Goal: Task Accomplishment & Management: Manage account settings

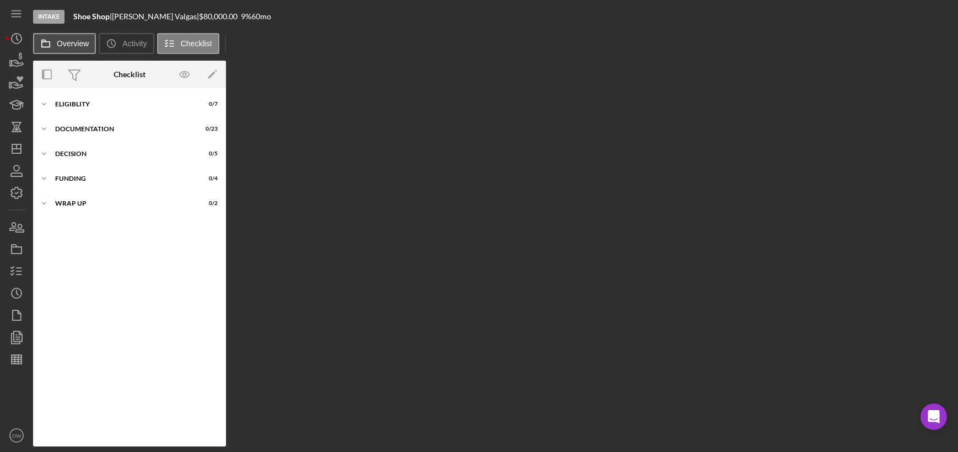
click at [64, 47] on button "Overview" at bounding box center [64, 43] width 63 height 21
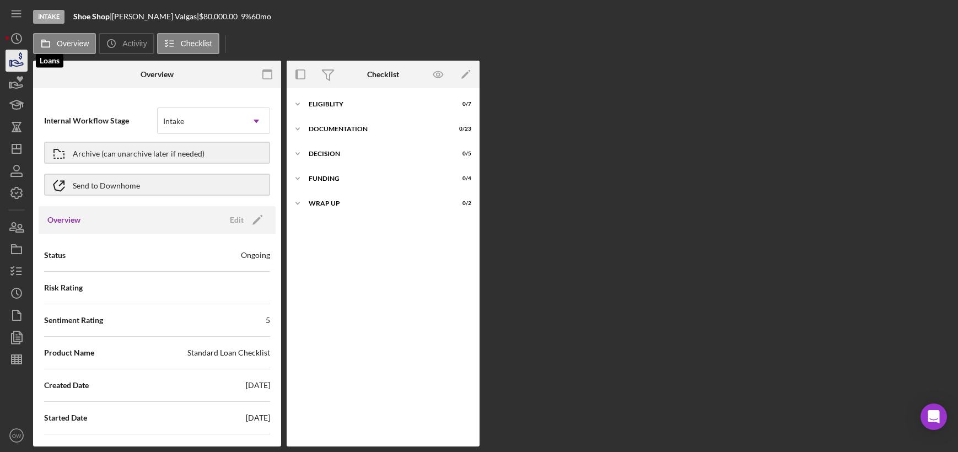
click at [18, 64] on icon "button" at bounding box center [17, 61] width 28 height 28
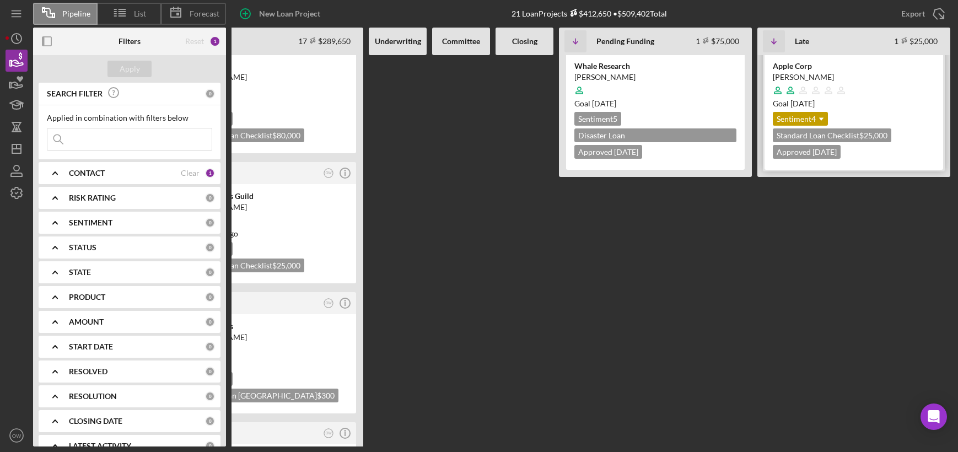
scroll to position [0, 84]
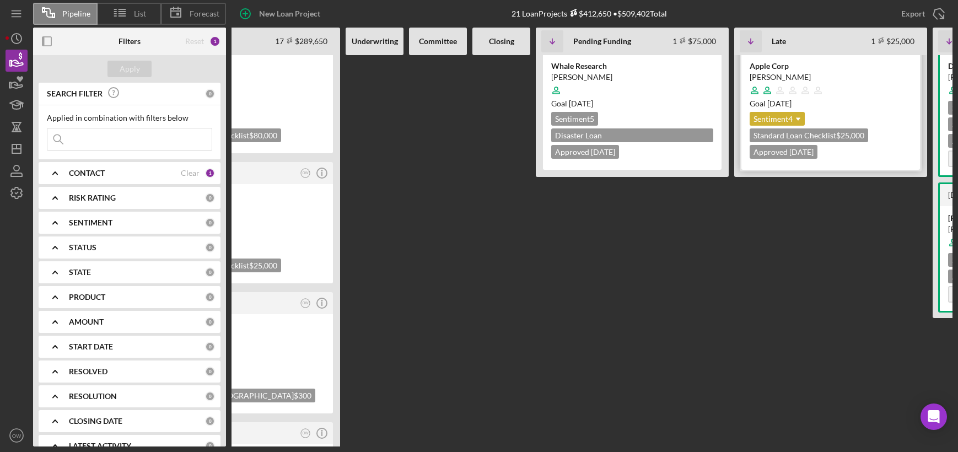
click at [790, 118] on icon "Icon/Dropdown Arrow" at bounding box center [798, 119] width 22 height 22
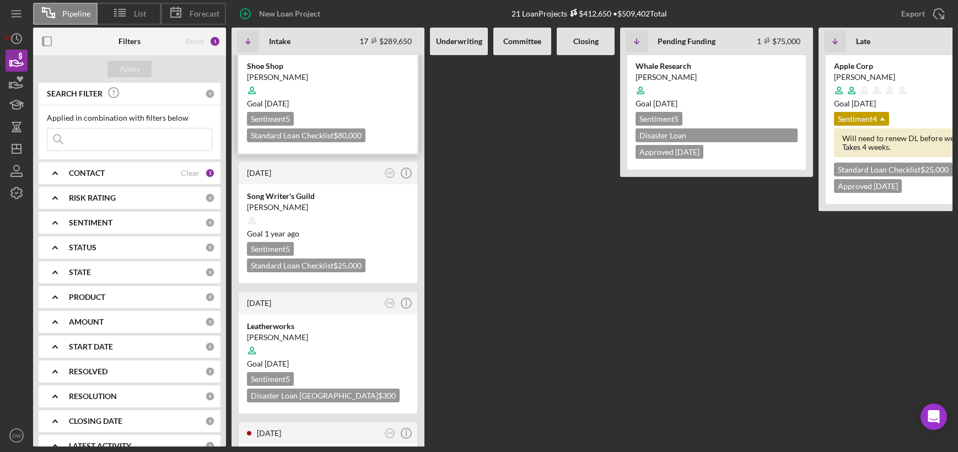
scroll to position [0, 0]
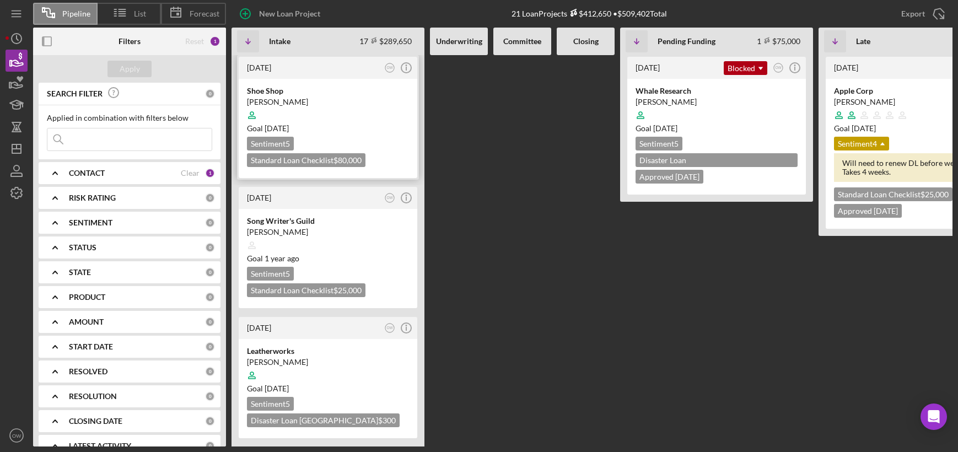
click at [350, 125] on div "Goal [DATE]" at bounding box center [328, 128] width 162 height 11
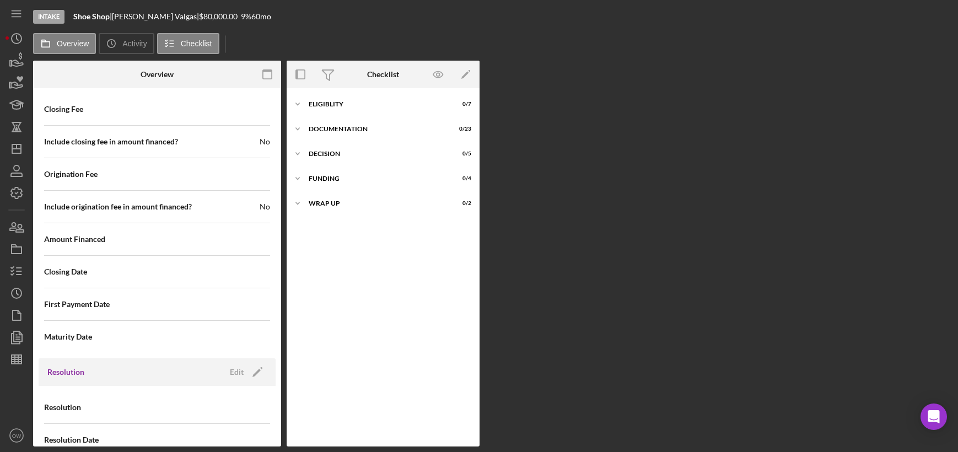
scroll to position [1306, 0]
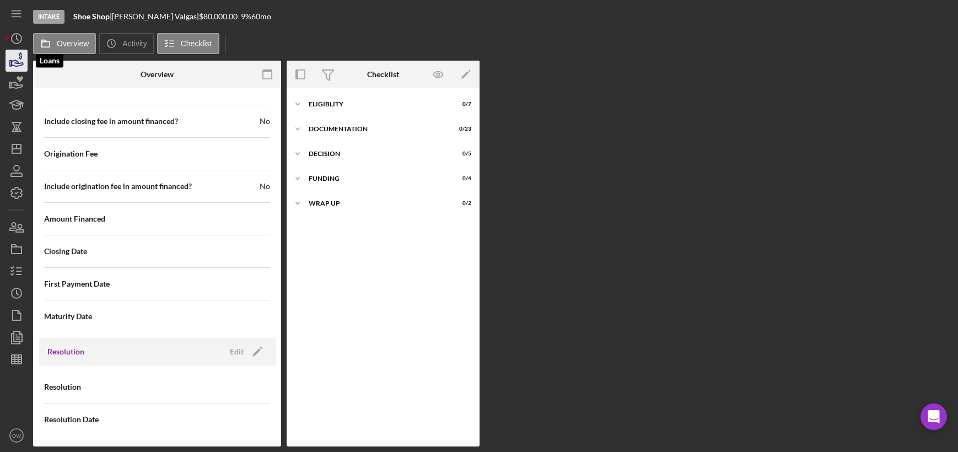
click at [21, 66] on icon "button" at bounding box center [17, 61] width 28 height 28
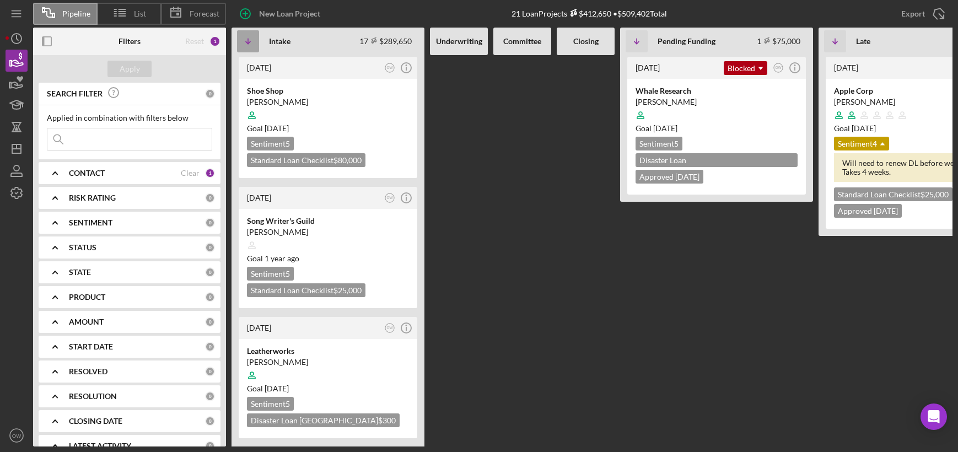
click at [246, 37] on icon "Icon/Table Sort Arrow" at bounding box center [248, 41] width 22 height 22
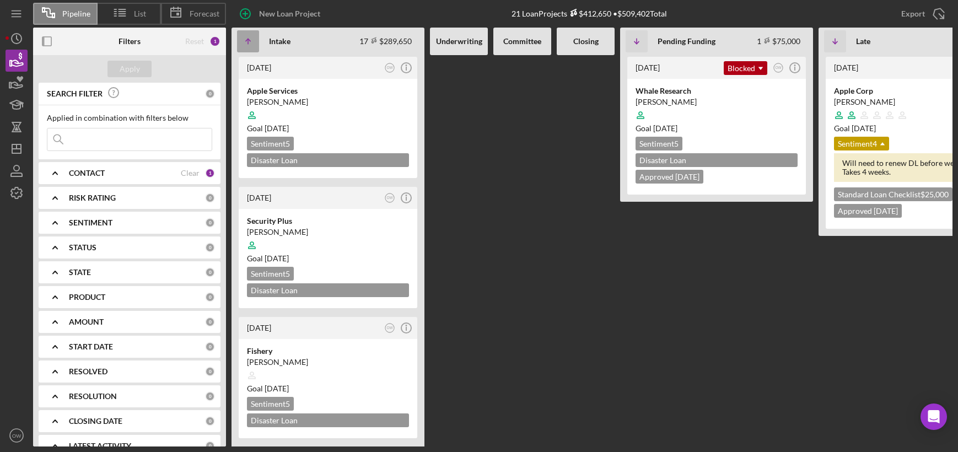
click at [246, 37] on icon "Icon/Table Sort Arrow" at bounding box center [248, 41] width 22 height 22
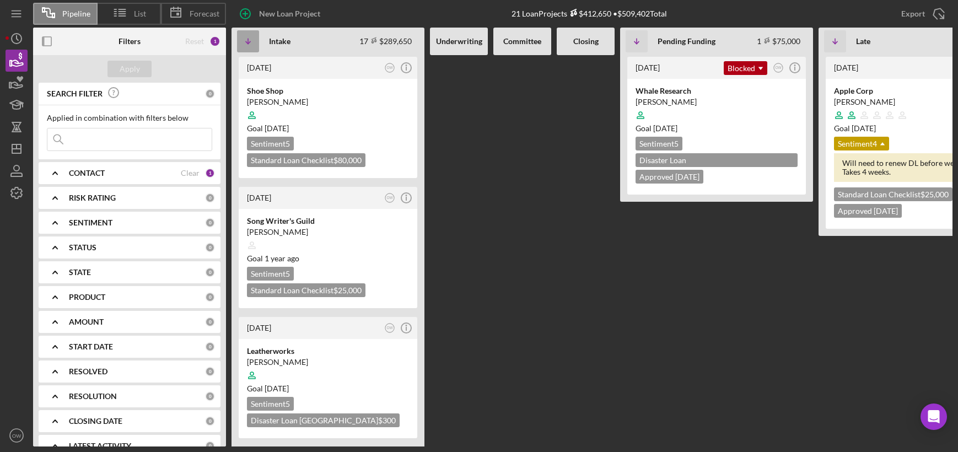
click at [246, 37] on icon "Icon/Table Sort Arrow" at bounding box center [248, 41] width 22 height 22
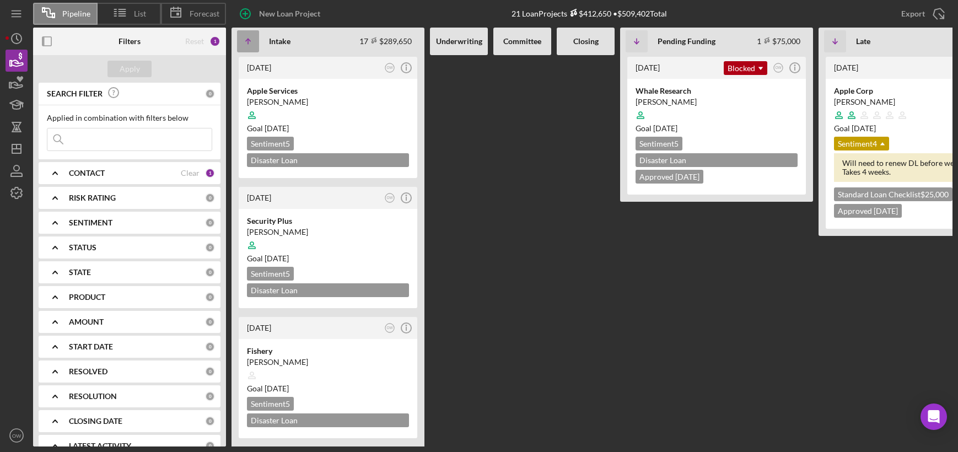
click at [246, 37] on icon "Icon/Table Sort Arrow" at bounding box center [248, 41] width 22 height 22
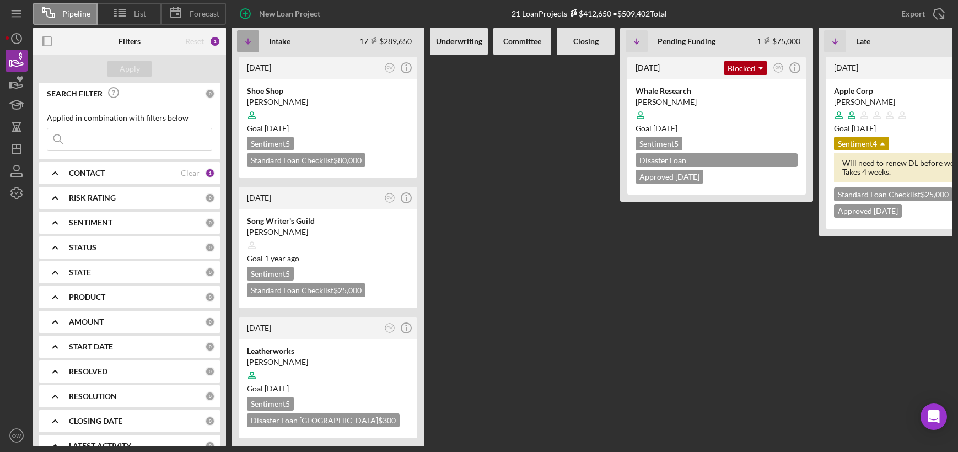
click at [246, 37] on icon "Icon/Table Sort Arrow" at bounding box center [248, 41] width 22 height 22
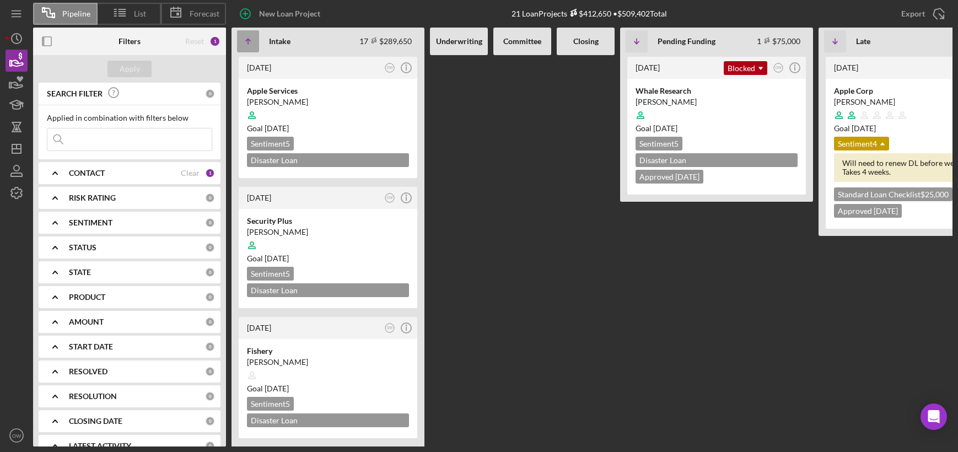
click at [246, 37] on icon "Icon/Table Sort Arrow" at bounding box center [248, 41] width 22 height 22
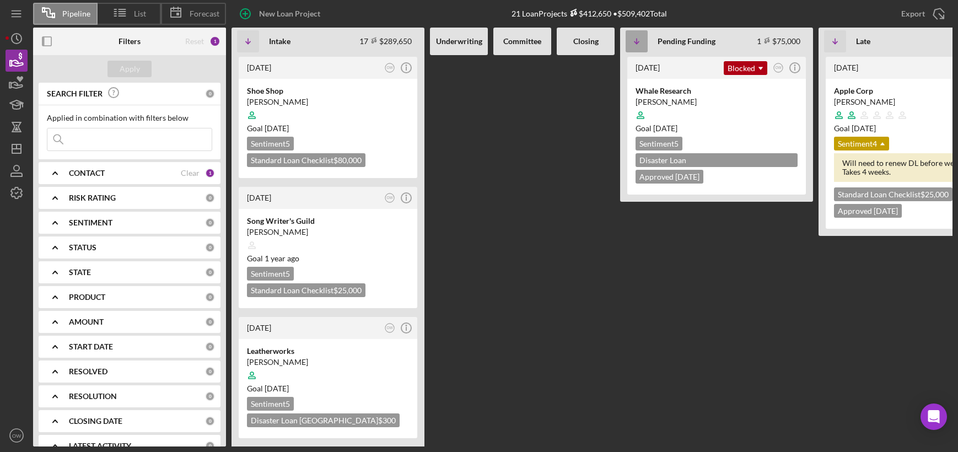
click at [640, 40] on icon "Icon/Table Sort Arrow" at bounding box center [636, 41] width 22 height 22
click at [639, 39] on icon "Icon/Table Sort Arrow" at bounding box center [636, 41] width 22 height 22
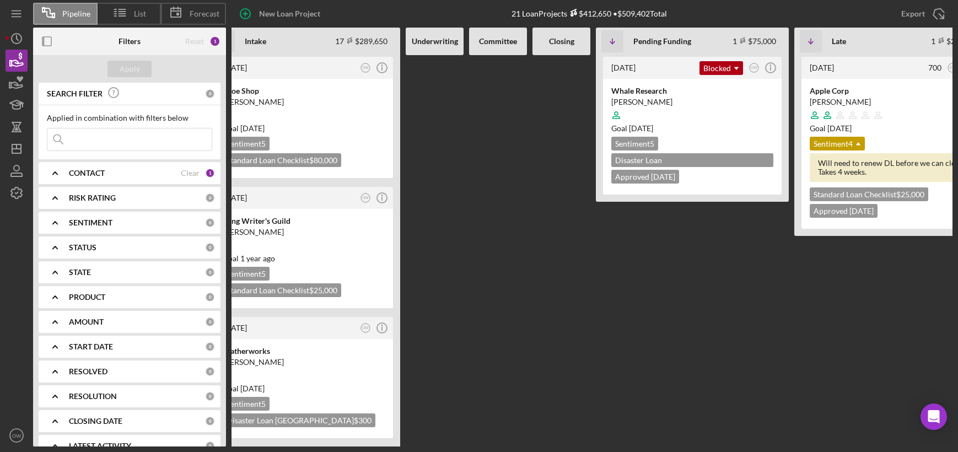
scroll to position [0, 62]
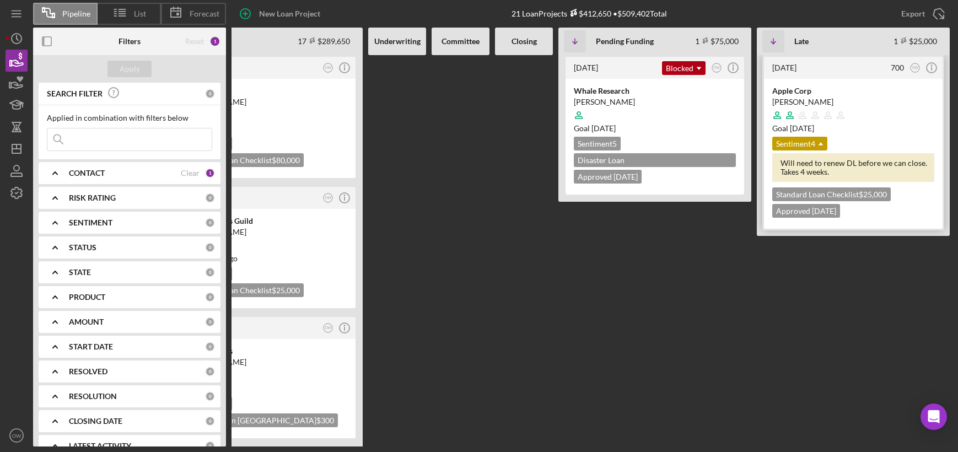
click at [874, 93] on div "Apple Corp" at bounding box center [853, 90] width 162 height 11
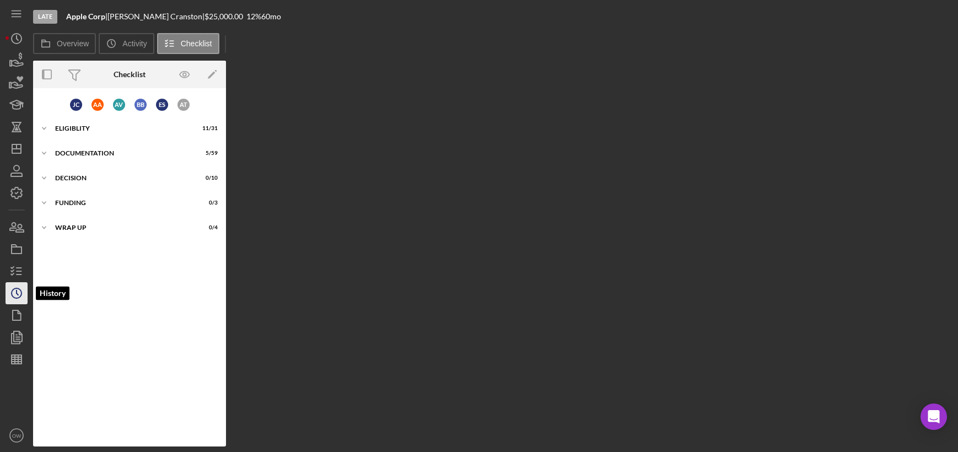
click at [19, 300] on icon "Icon/History" at bounding box center [17, 293] width 28 height 28
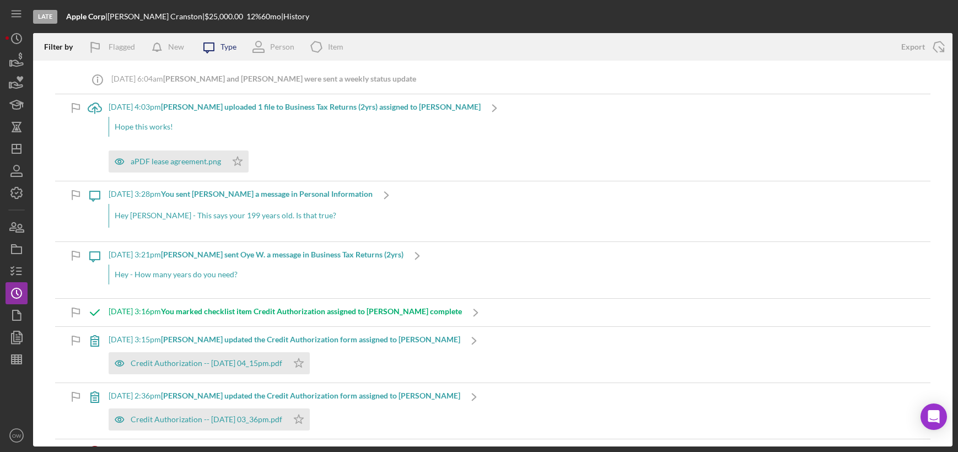
click at [226, 51] on div "Type" at bounding box center [228, 46] width 16 height 9
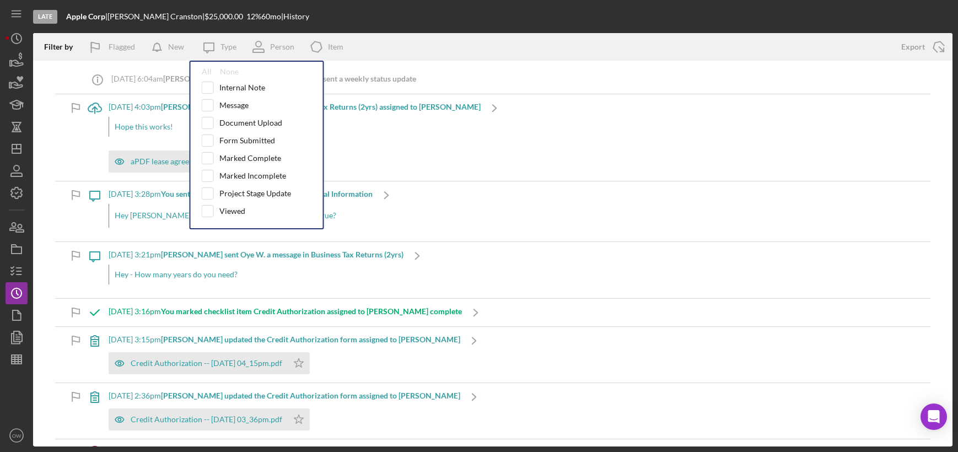
click at [478, 79] on div "Icon/Info [DATE] 6:04am [PERSON_NAME] and [PERSON_NAME] were sent a weekly stat…" at bounding box center [492, 80] width 875 height 28
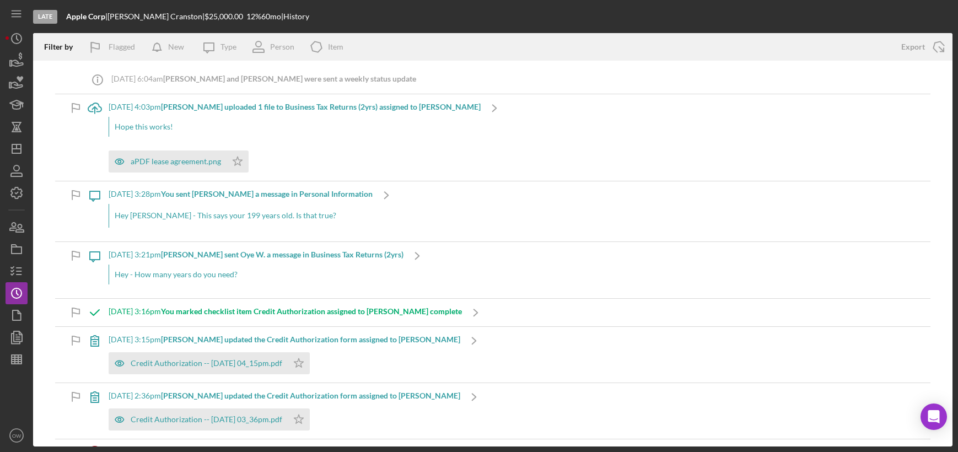
click at [234, 78] on b "[PERSON_NAME] and [PERSON_NAME] were sent a weekly status update" at bounding box center [289, 78] width 253 height 9
drag, startPoint x: 393, startPoint y: 80, endPoint x: 105, endPoint y: 78, distance: 288.2
click at [105, 78] on div "Icon/Info [DATE] 6:04am [PERSON_NAME] and [PERSON_NAME] were sent a weekly stat…" at bounding box center [492, 80] width 875 height 28
click at [96, 78] on icon "Icon/Info" at bounding box center [98, 80] width 28 height 28
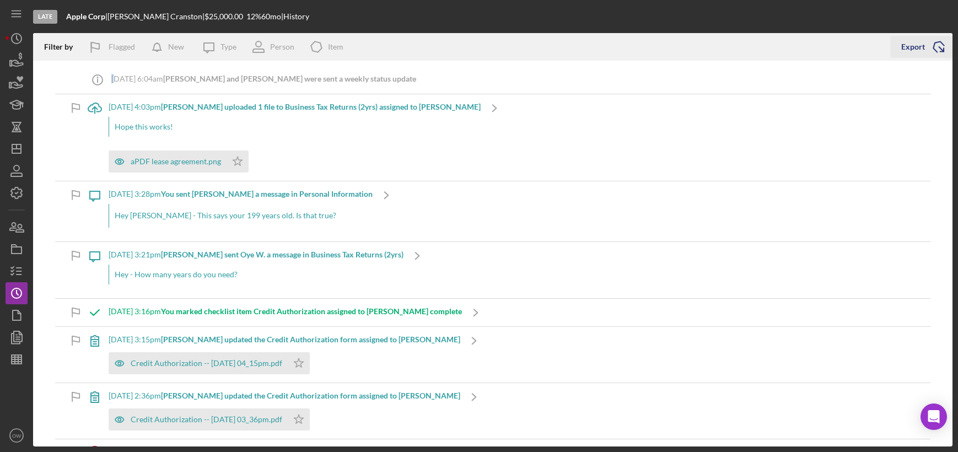
click at [896, 52] on button "Export Icon/Export" at bounding box center [921, 47] width 62 height 22
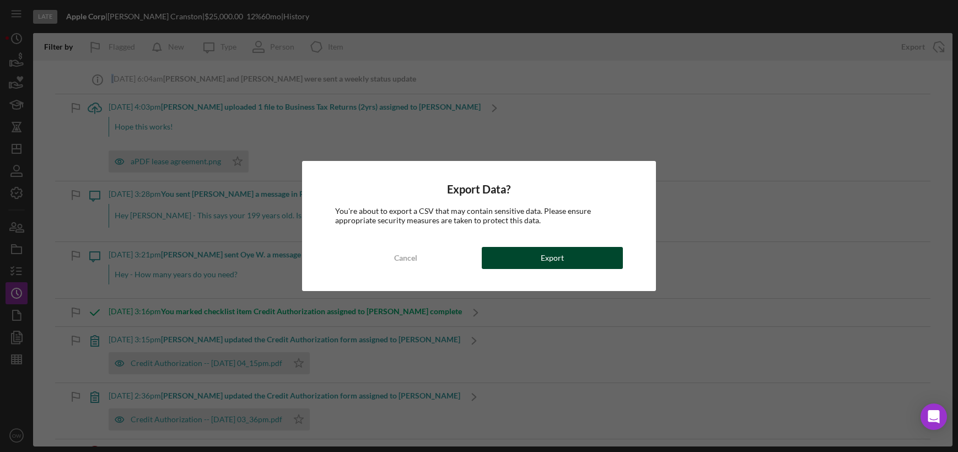
click at [530, 258] on button "Export" at bounding box center [552, 258] width 141 height 22
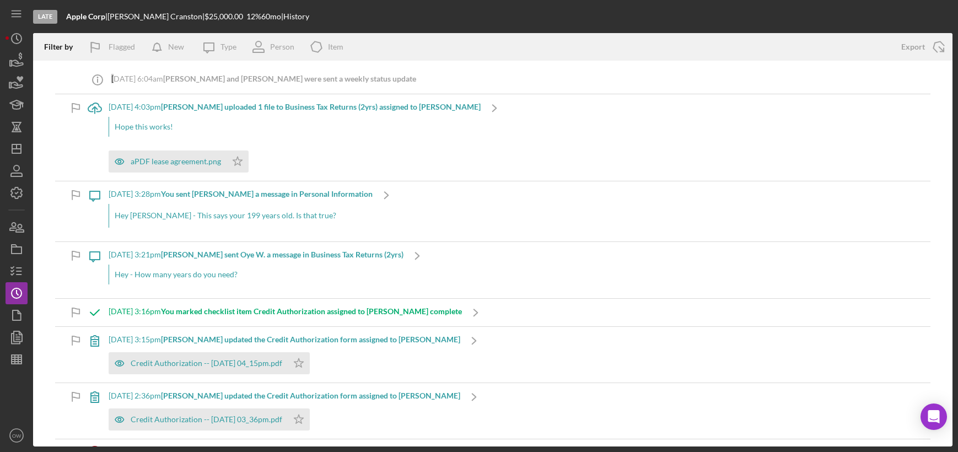
click at [726, 3] on div "Late Apple Corp | [PERSON_NAME] | $25,000.00 12 % 60 mo | History" at bounding box center [492, 16] width 919 height 33
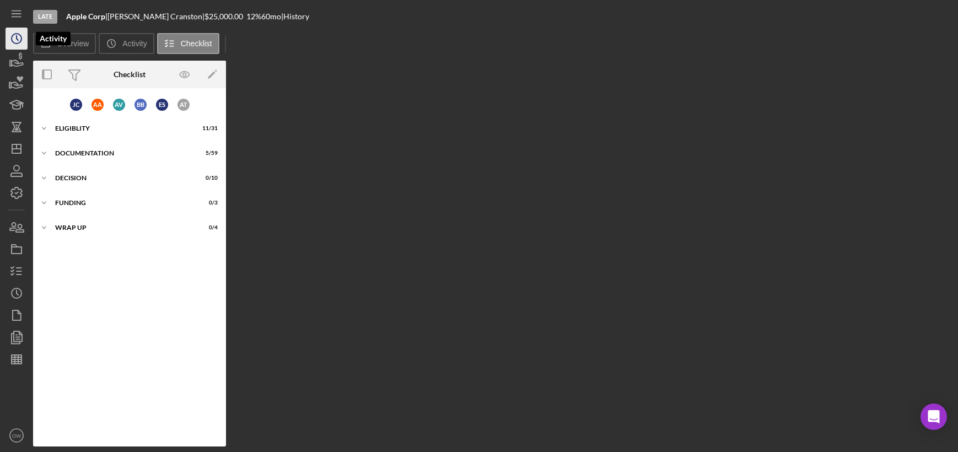
click at [8, 42] on icon "Icon/History" at bounding box center [17, 39] width 28 height 28
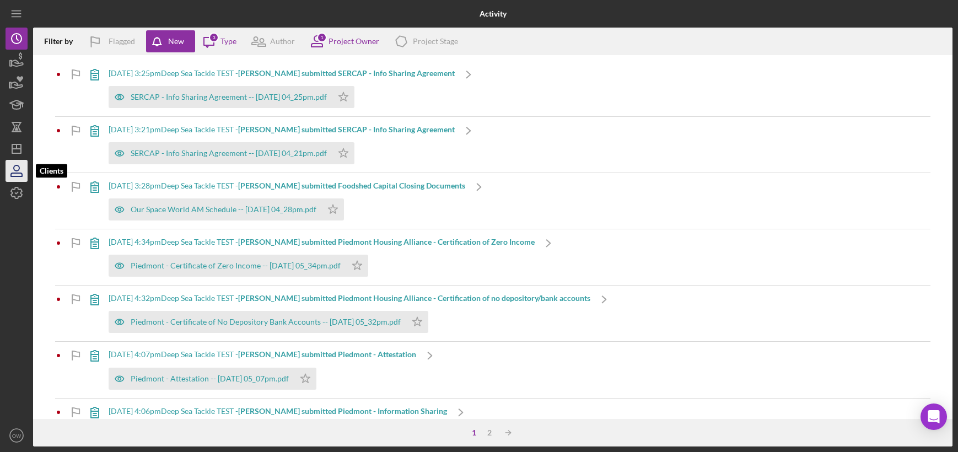
click at [12, 168] on icon "button" at bounding box center [17, 171] width 28 height 28
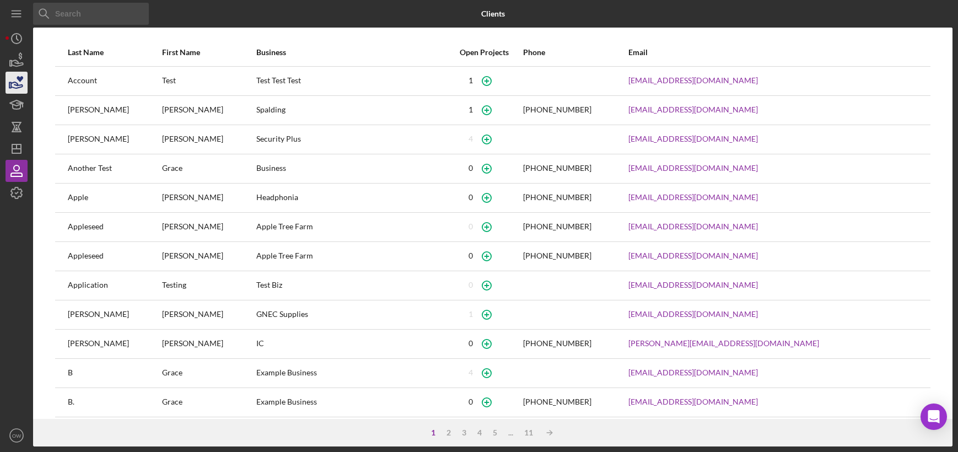
click at [15, 72] on icon "button" at bounding box center [17, 83] width 28 height 28
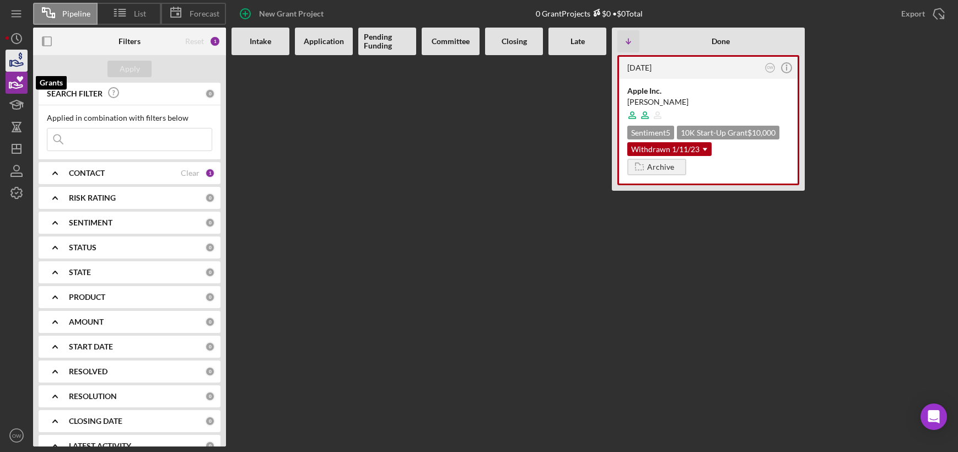
click at [17, 66] on icon "button" at bounding box center [18, 63] width 12 height 6
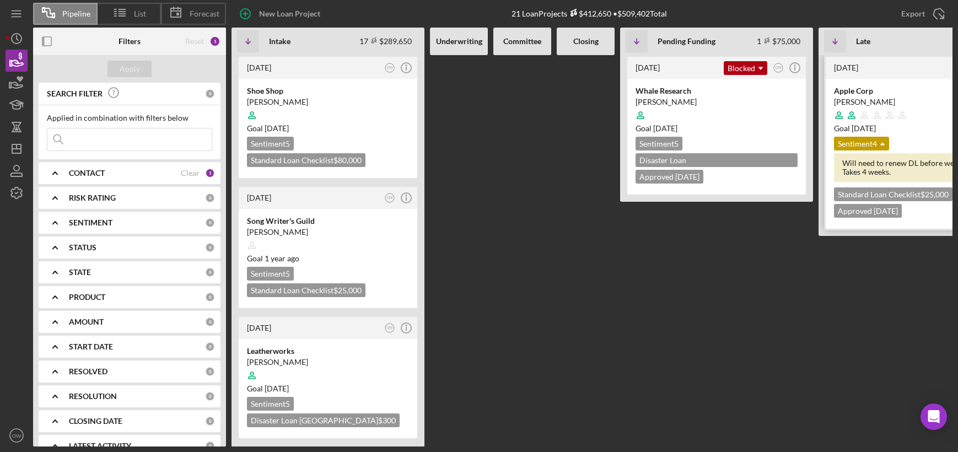
click at [918, 100] on div "[PERSON_NAME]" at bounding box center [915, 101] width 162 height 11
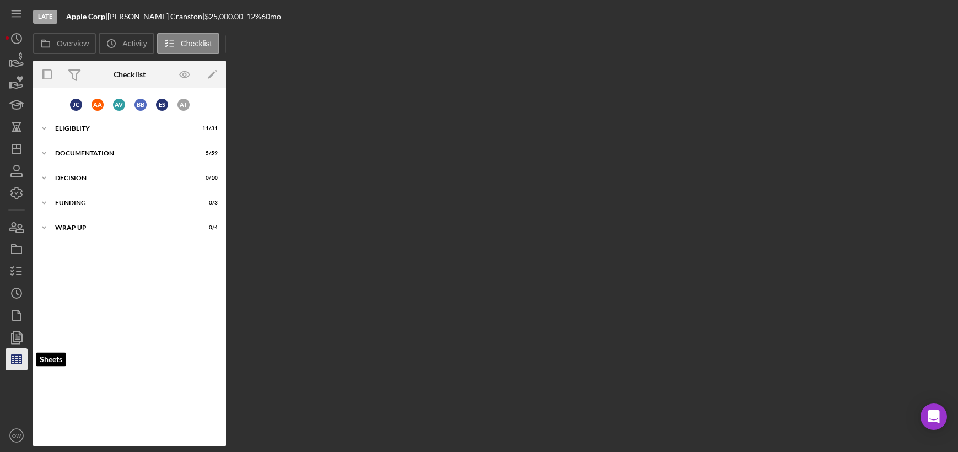
click at [12, 366] on icon "button" at bounding box center [17, 359] width 28 height 28
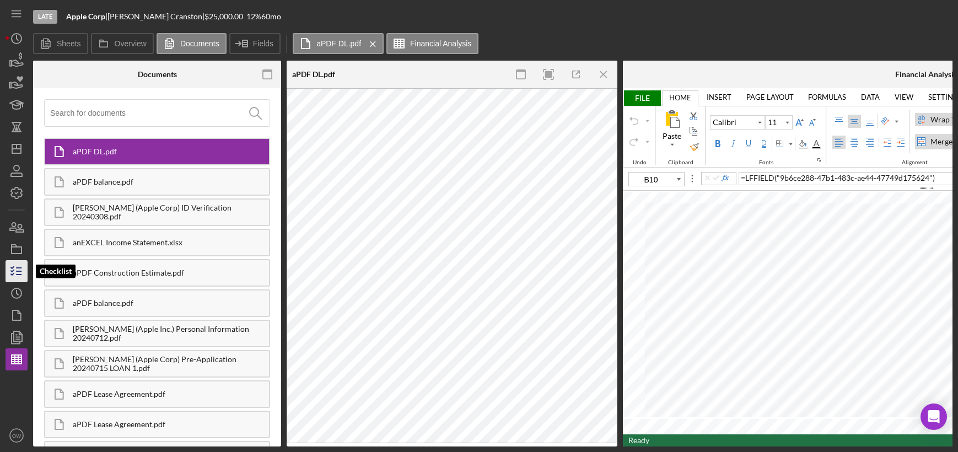
click at [21, 275] on icon "button" at bounding box center [17, 271] width 28 height 28
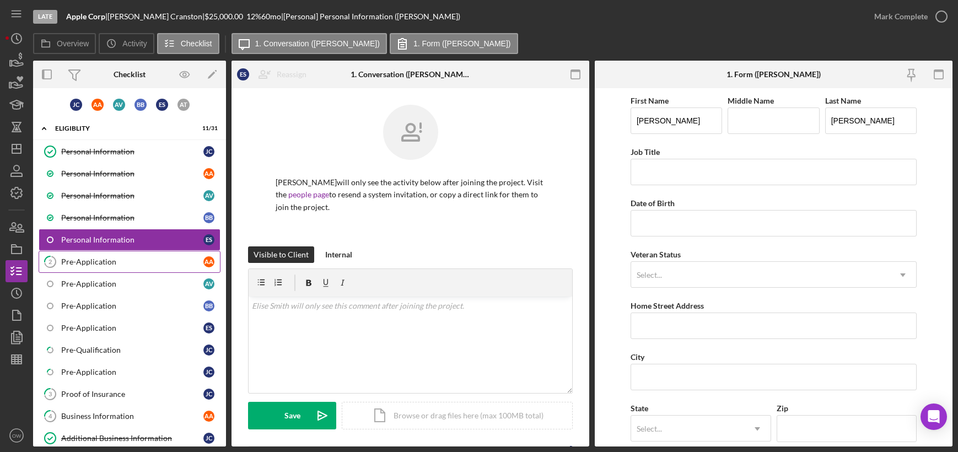
click at [111, 267] on link "2 Pre-Application A A" at bounding box center [130, 262] width 182 height 22
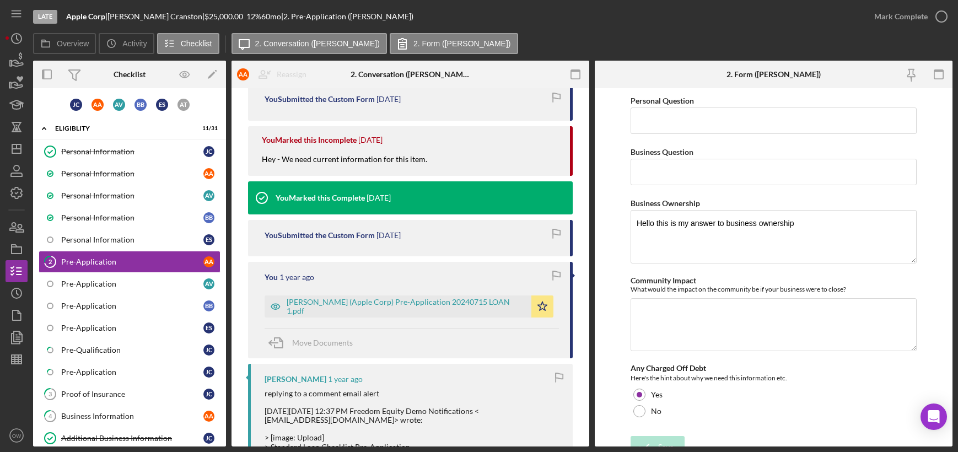
scroll to position [510, 0]
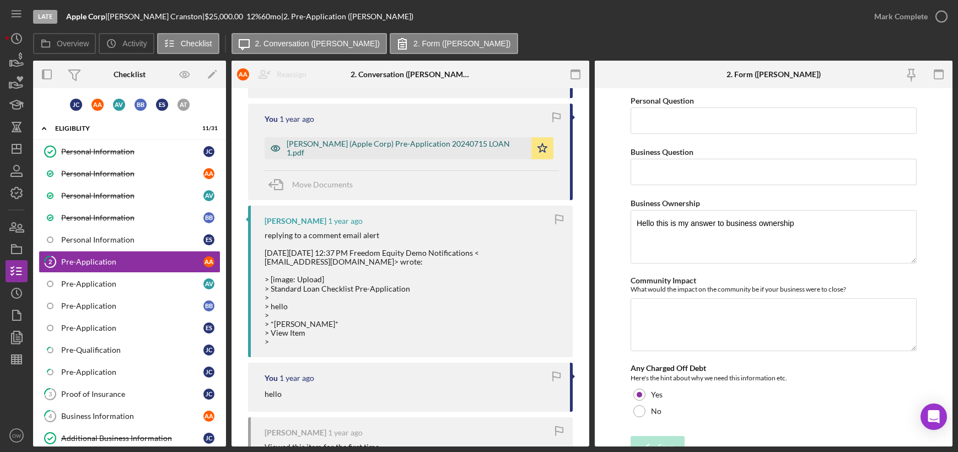
click at [338, 144] on div "[PERSON_NAME] (Apple Corp) Pre-Application 20240715 LOAN 1.pdf" at bounding box center [406, 148] width 239 height 18
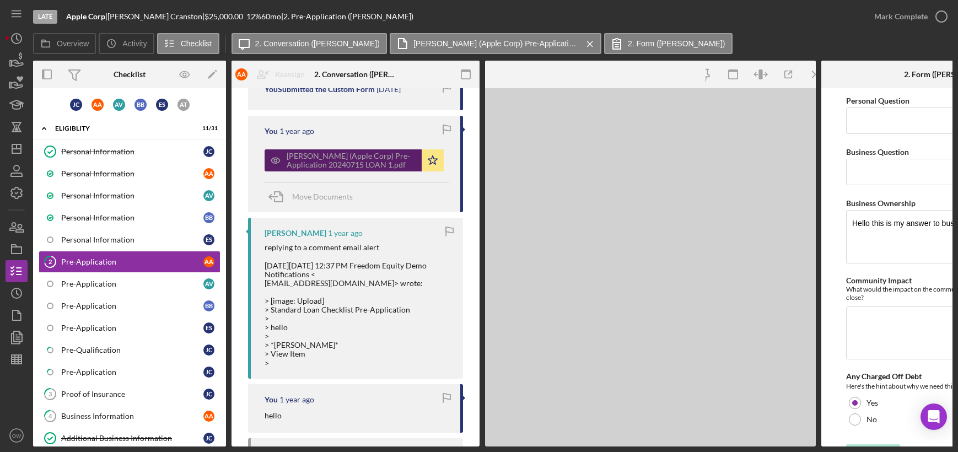
scroll to position [522, 0]
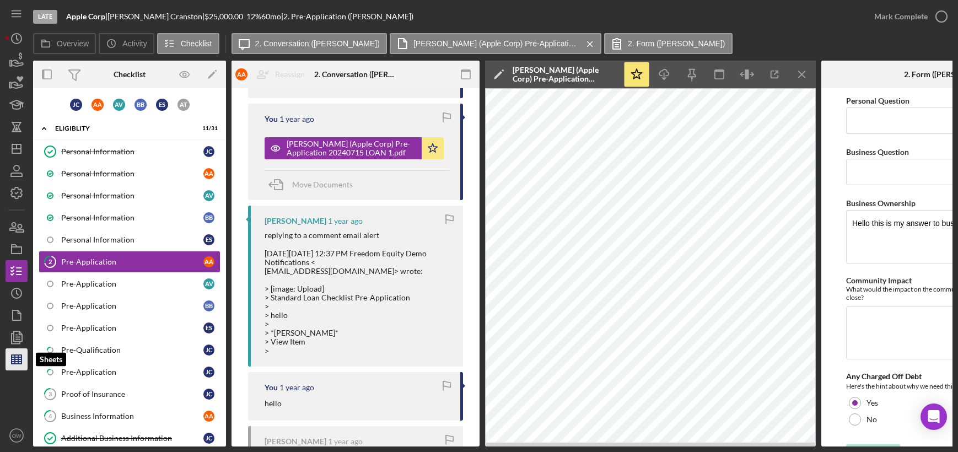
click at [8, 365] on icon "button" at bounding box center [17, 359] width 28 height 28
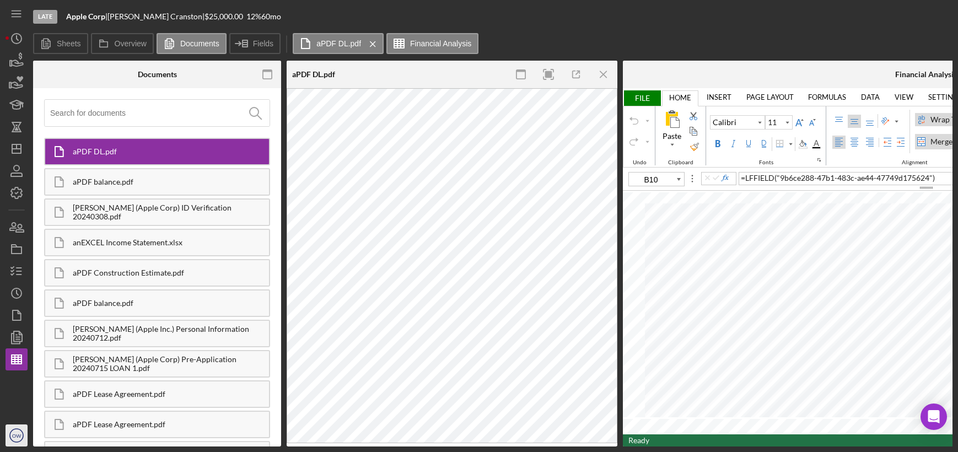
click at [16, 433] on text "OW" at bounding box center [16, 436] width 9 height 6
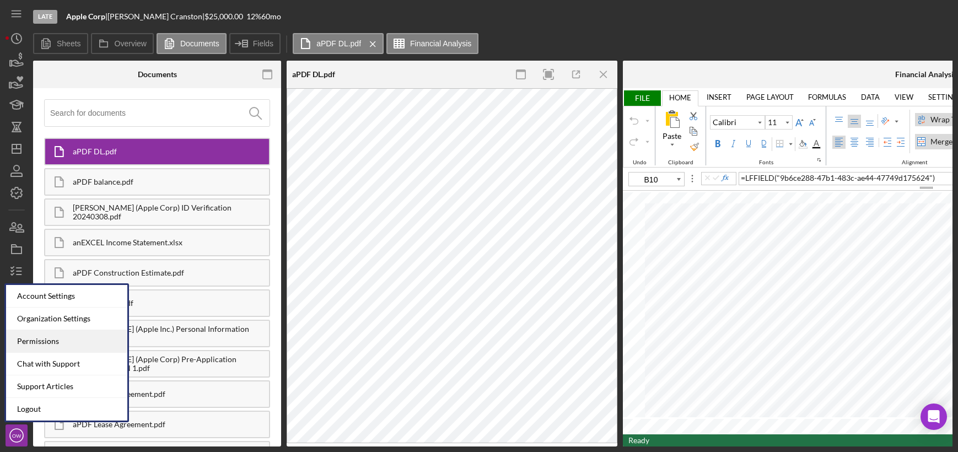
click at [44, 336] on div "Permissions" at bounding box center [66, 341] width 121 height 23
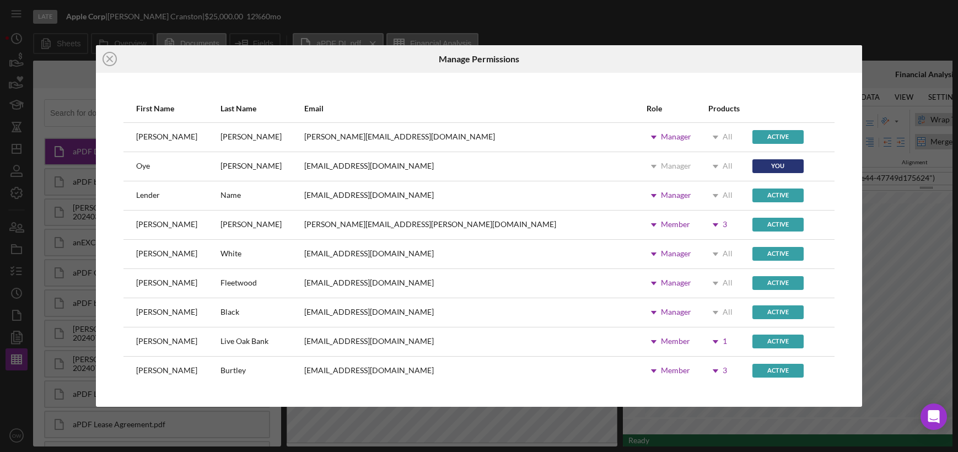
click at [712, 224] on use at bounding box center [715, 224] width 6 height 3
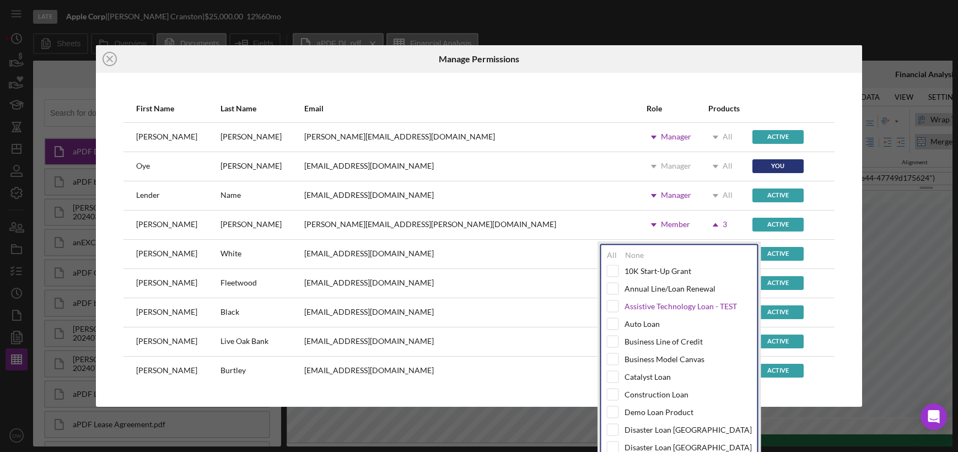
scroll to position [6, 0]
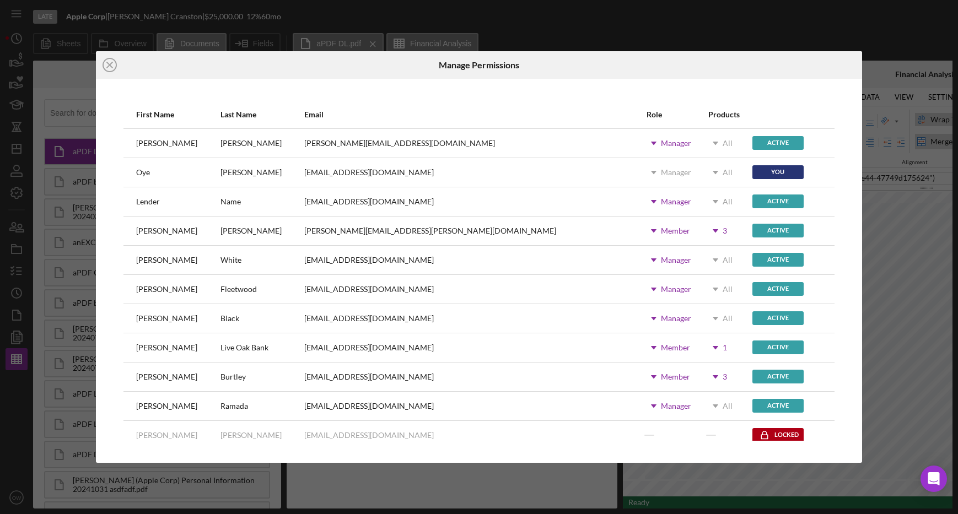
click at [701, 228] on icon "Icon/Dropdown Arrow" at bounding box center [715, 231] width 28 height 28
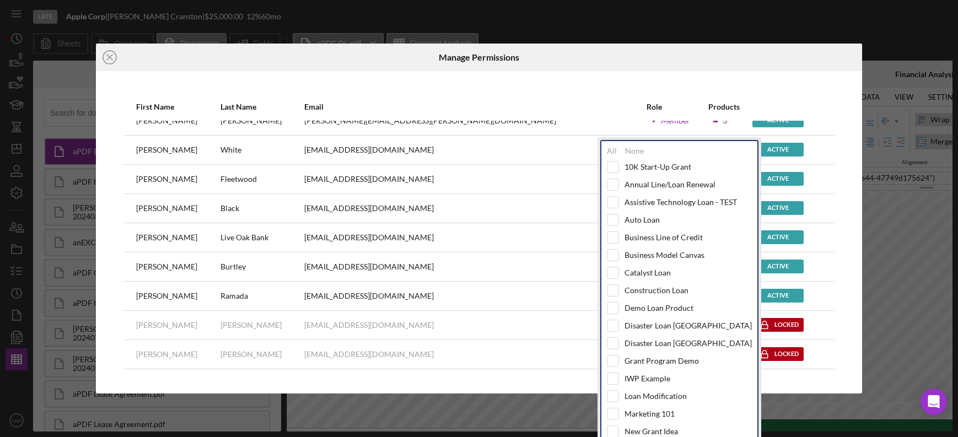
click at [821, 84] on div "First Name Last Name Email Role Products Jeremy Zeiders jeremy@wearetrue.com Ic…" at bounding box center [479, 232] width 766 height 322
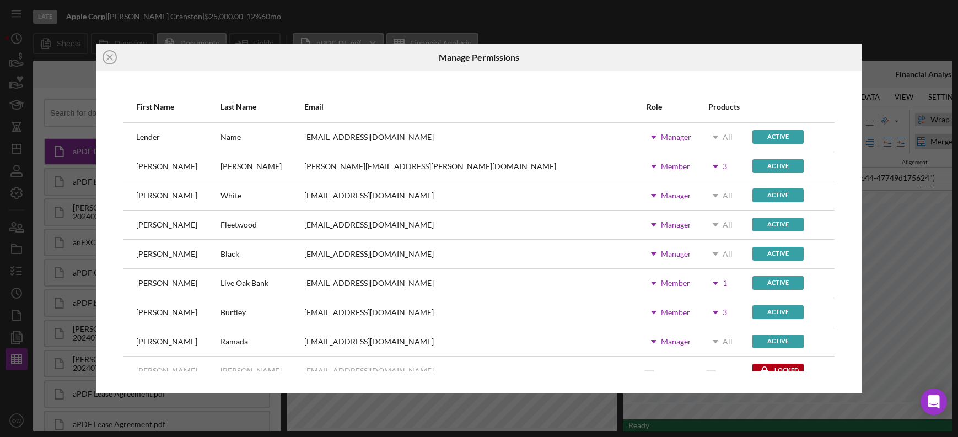
scroll to position [34, 0]
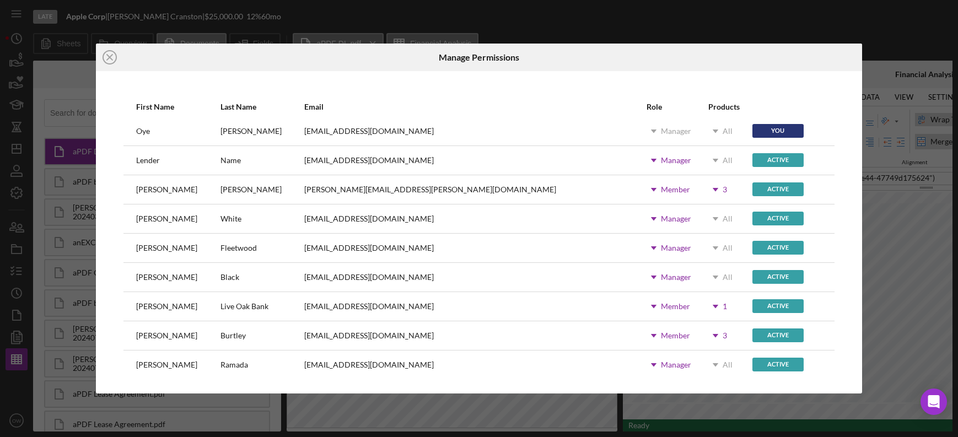
click at [111, 58] on line at bounding box center [110, 58] width 6 height 6
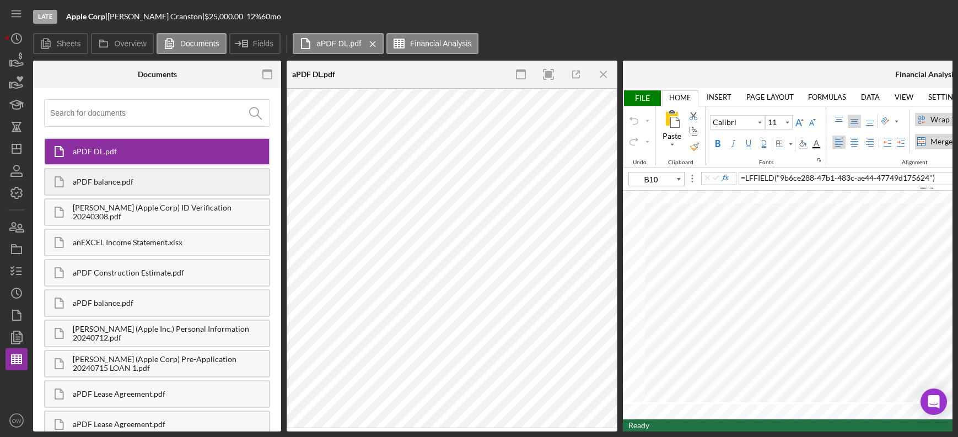
click at [156, 186] on div "aPDF balance.pdf" at bounding box center [157, 182] width 226 height 28
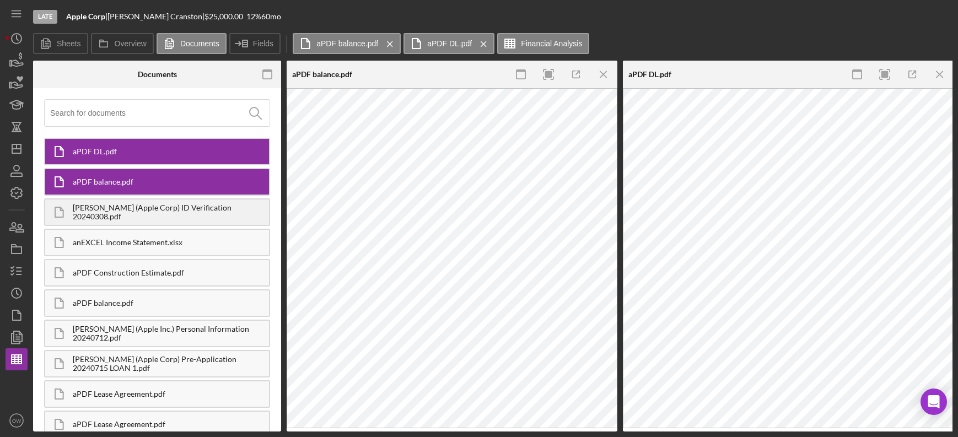
click at [155, 213] on div "[PERSON_NAME] (Apple Corp) ID Verification 20240308.pdf" at bounding box center [171, 212] width 196 height 18
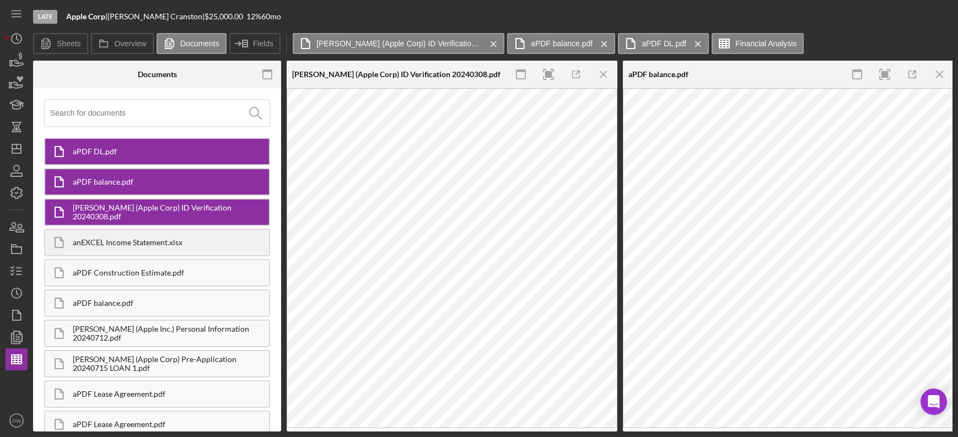
click at [155, 247] on div "anEXCEL Income Statement.xlsx" at bounding box center [157, 243] width 226 height 28
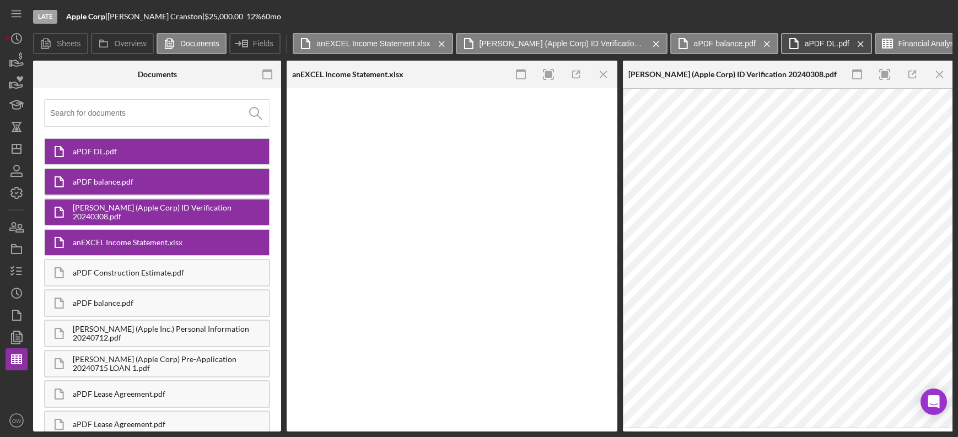
click at [814, 40] on label "aPDF DL.pdf" at bounding box center [826, 43] width 45 height 9
click at [724, 46] on label "aPDF balance.pdf" at bounding box center [725, 43] width 62 height 9
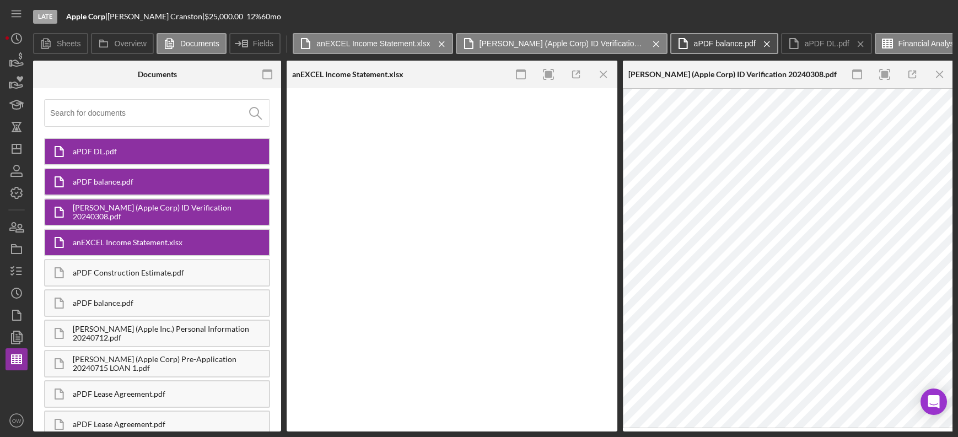
click at [724, 46] on label "aPDF balance.pdf" at bounding box center [725, 43] width 62 height 9
click at [742, 44] on label "aPDF balance.pdf" at bounding box center [725, 43] width 62 height 9
click at [726, 53] on div "anEXCEL Income Statement.xlsx Icon/Menu Close Cranston, Julie (Apple Corp) ID V…" at bounding box center [623, 44] width 660 height 22
click at [725, 42] on label "aPDF balance.pdf" at bounding box center [725, 43] width 62 height 9
click at [723, 50] on button "aPDF balance.pdf Icon/Menu Close" at bounding box center [724, 43] width 108 height 21
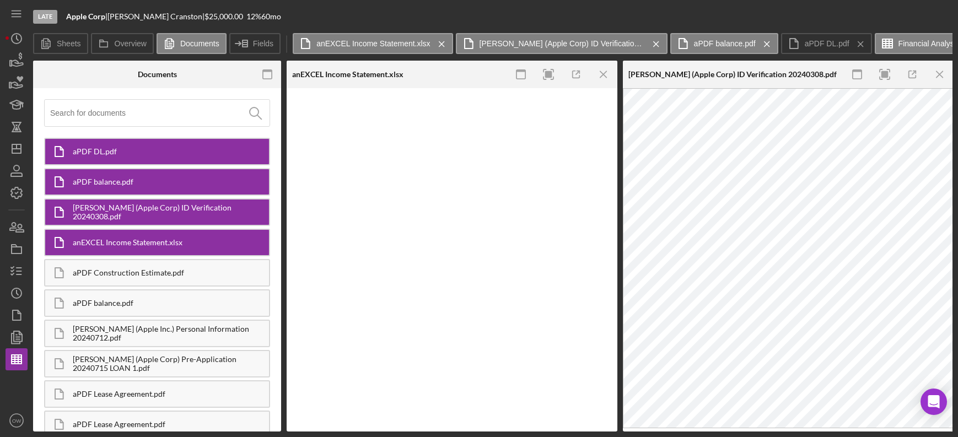
click at [182, 161] on div "aPDF DL.pdf" at bounding box center [157, 152] width 226 height 28
click at [184, 151] on div "aPDF DL.pdf" at bounding box center [171, 151] width 196 height 9
click at [184, 150] on div "aPDF DL.pdf" at bounding box center [171, 151] width 196 height 9
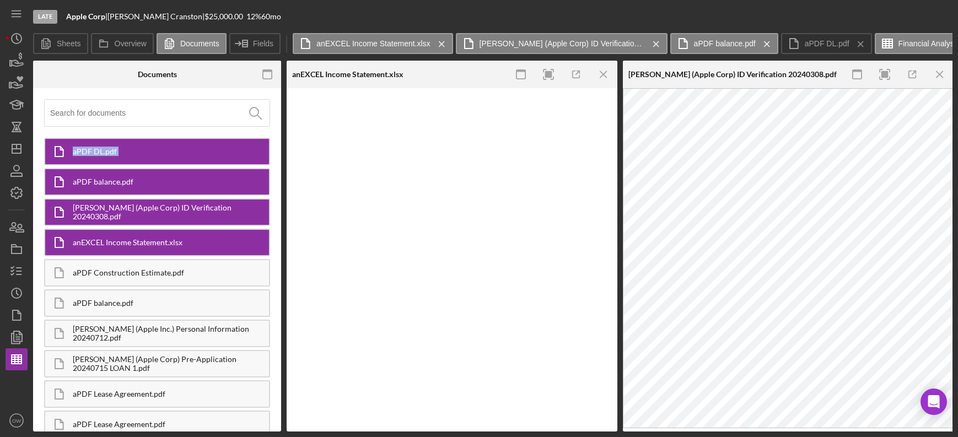
click at [184, 150] on div "aPDF DL.pdf" at bounding box center [171, 151] width 196 height 9
click at [182, 179] on div "aPDF balance.pdf" at bounding box center [171, 181] width 196 height 9
click at [183, 202] on div "[PERSON_NAME] (Apple Corp) ID Verification 20240308.pdf" at bounding box center [157, 212] width 226 height 28
click at [183, 215] on div "[PERSON_NAME] (Apple Corp) ID Verification 20240308.pdf" at bounding box center [171, 212] width 196 height 18
click at [183, 245] on div "anEXCEL Income Statement.xlsx" at bounding box center [171, 242] width 196 height 9
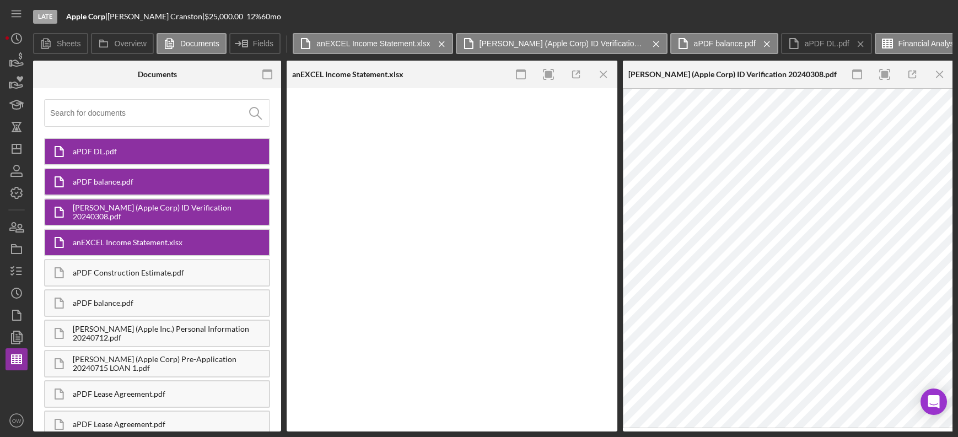
click at [176, 174] on div "aPDF balance.pdf" at bounding box center [157, 182] width 226 height 28
click at [175, 137] on div "aPDF DL.pdf aPDF balance.pdf Cranston, Julie (Apple Corp) ID Verification 20240…" at bounding box center [157, 260] width 237 height 332
click at [726, 34] on button "aPDF balance.pdf Icon/Menu Close" at bounding box center [724, 43] width 108 height 21
click at [731, 41] on label "aPDF balance.pdf" at bounding box center [725, 43] width 62 height 9
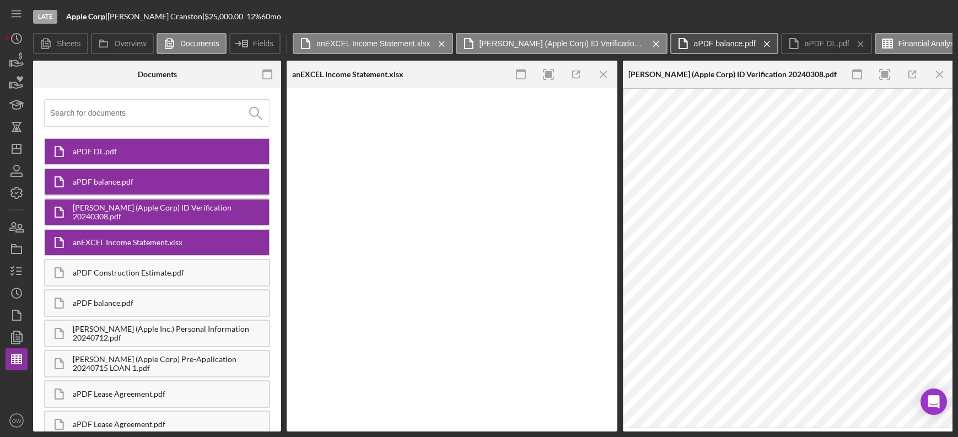
scroll to position [0, 17]
click at [704, 44] on label "aPDF balance.pdf" at bounding box center [708, 43] width 62 height 9
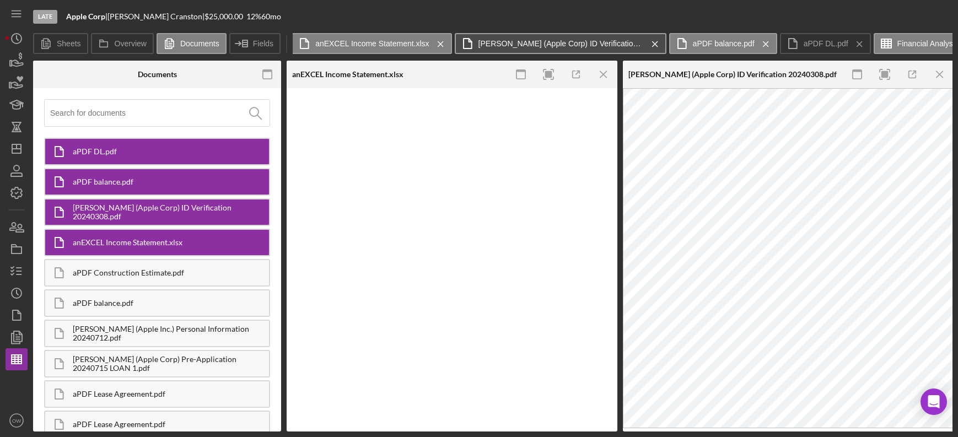
scroll to position [0, 0]
click at [512, 42] on label "[PERSON_NAME] (Apple Corp) ID Verification 20240308.pdf" at bounding box center [561, 43] width 165 height 9
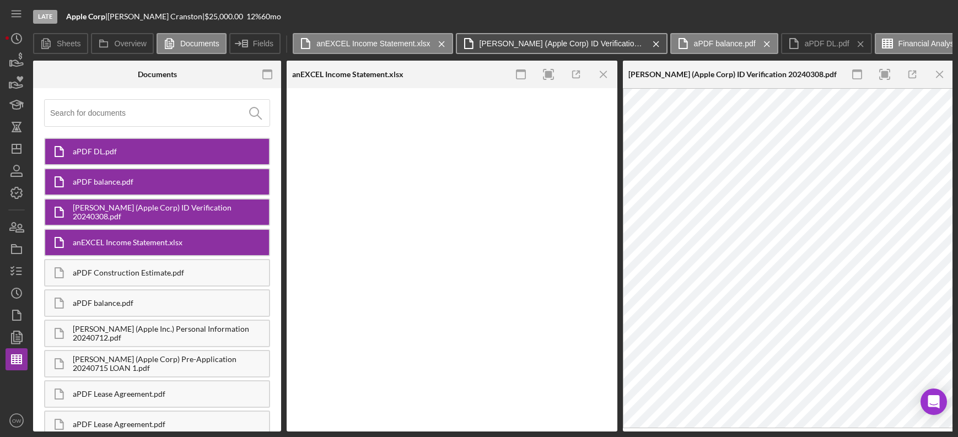
click at [512, 42] on label "[PERSON_NAME] (Apple Corp) ID Verification 20240308.pdf" at bounding box center [561, 43] width 165 height 9
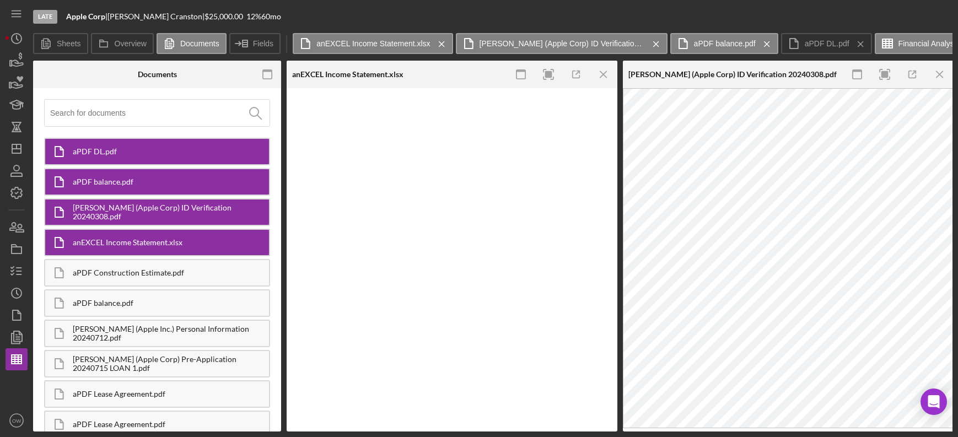
click at [188, 153] on div "aPDF DL.pdf" at bounding box center [171, 151] width 196 height 9
click at [177, 153] on div "aPDF DL.pdf" at bounding box center [171, 151] width 196 height 9
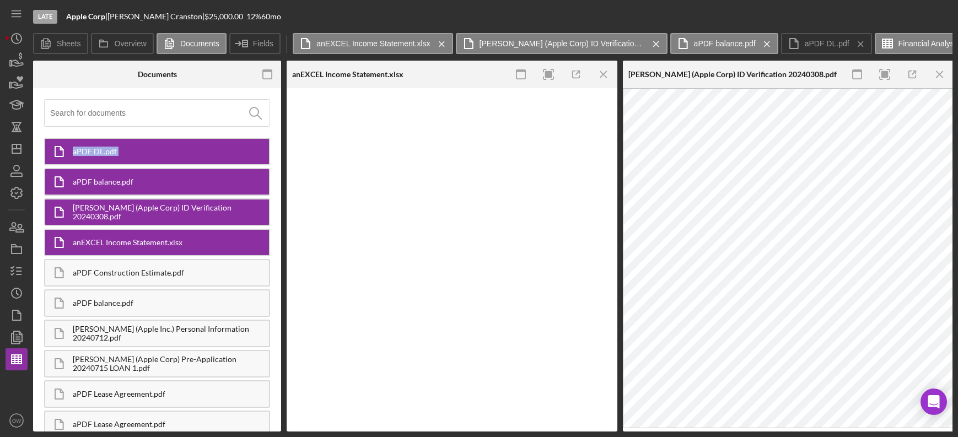
click at [177, 153] on div "aPDF DL.pdf" at bounding box center [171, 151] width 196 height 9
click at [185, 183] on div "aPDF balance.pdf" at bounding box center [171, 181] width 196 height 9
click at [185, 201] on div "[PERSON_NAME] (Apple Corp) ID Verification 20240308.pdf" at bounding box center [157, 212] width 226 height 28
click at [186, 225] on div "[PERSON_NAME] (Apple Corp) ID Verification 20240308.pdf" at bounding box center [157, 212] width 226 height 28
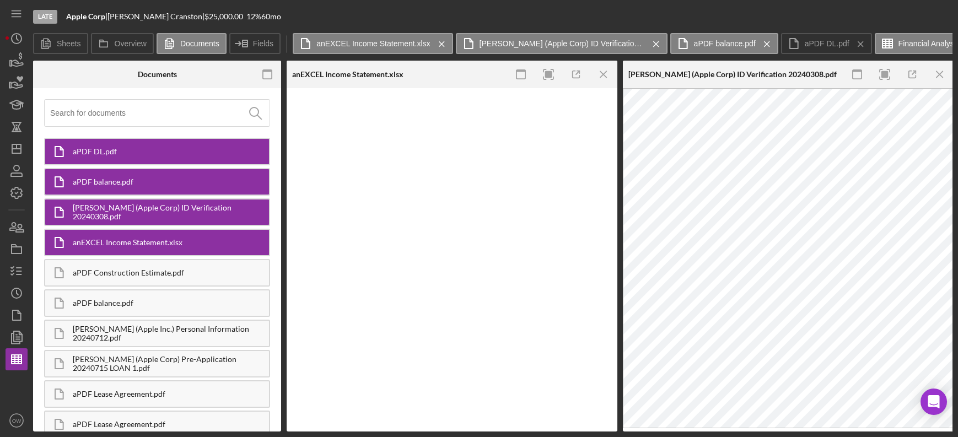
click at [186, 245] on div "anEXCEL Income Statement.xlsx" at bounding box center [171, 242] width 196 height 9
click at [157, 153] on div "aPDF DL.pdf" at bounding box center [171, 151] width 196 height 9
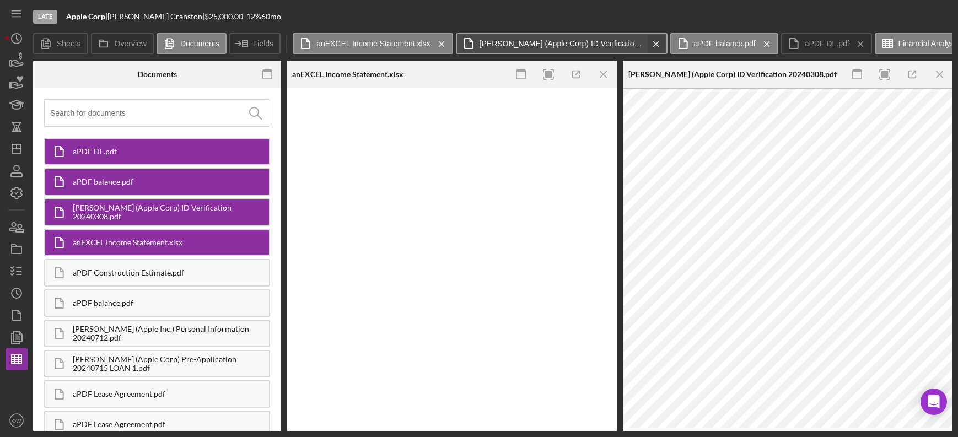
click at [655, 42] on icon "Icon/Menu Close" at bounding box center [655, 44] width 19 height 28
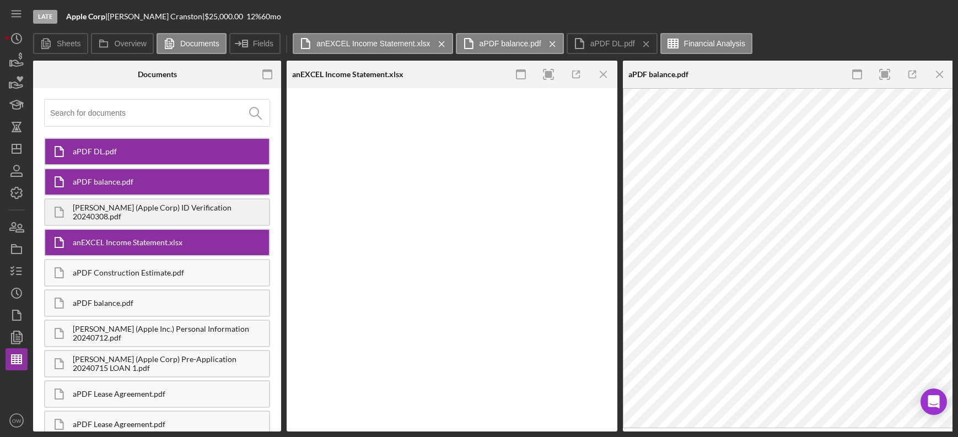
click at [210, 208] on div "[PERSON_NAME] (Apple Corp) ID Verification 20240308.pdf" at bounding box center [171, 212] width 196 height 18
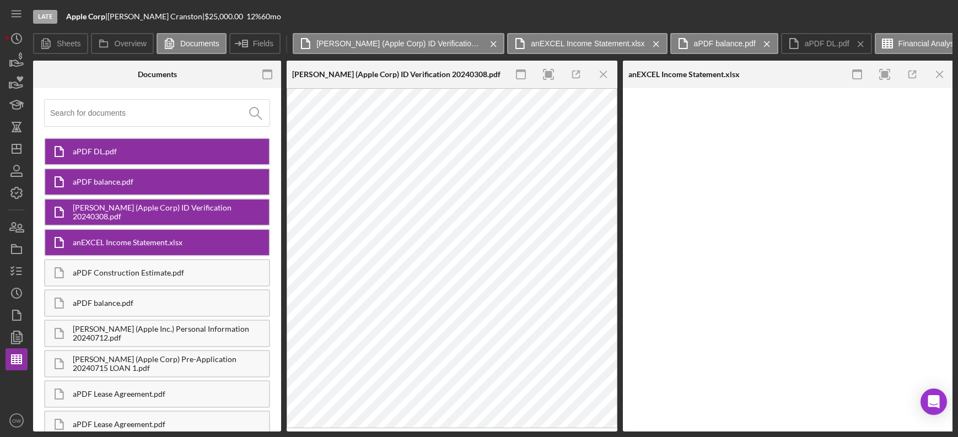
click at [199, 212] on div "[PERSON_NAME] (Apple Corp) ID Verification 20240308.pdf" at bounding box center [171, 212] width 196 height 18
click at [186, 188] on div "aPDF balance.pdf" at bounding box center [157, 182] width 226 height 28
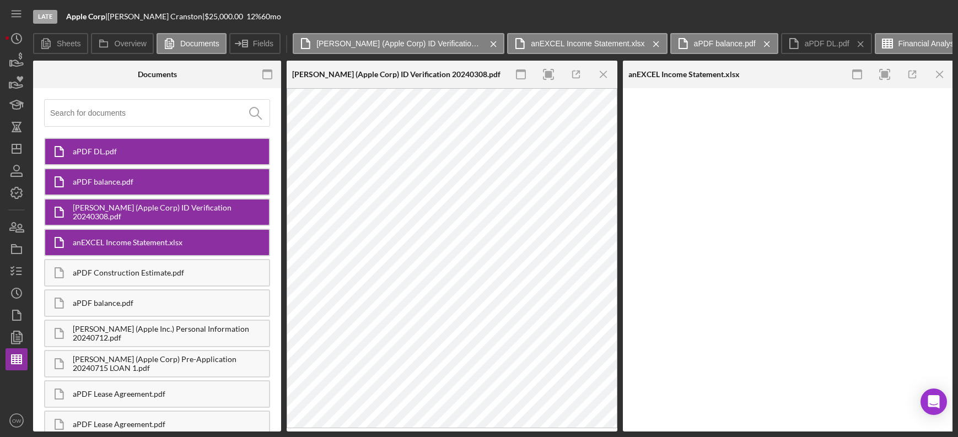
click at [186, 180] on div "aPDF balance.pdf" at bounding box center [171, 181] width 196 height 9
click at [731, 47] on button "aPDF balance.pdf Icon/Menu Close" at bounding box center [724, 43] width 108 height 21
click at [713, 51] on button "aPDF balance.pdf Icon/Menu Close" at bounding box center [724, 43] width 108 height 21
click at [730, 45] on label "aPDF balance.pdf" at bounding box center [725, 43] width 62 height 9
click at [737, 44] on label "aPDF balance.pdf" at bounding box center [725, 43] width 62 height 9
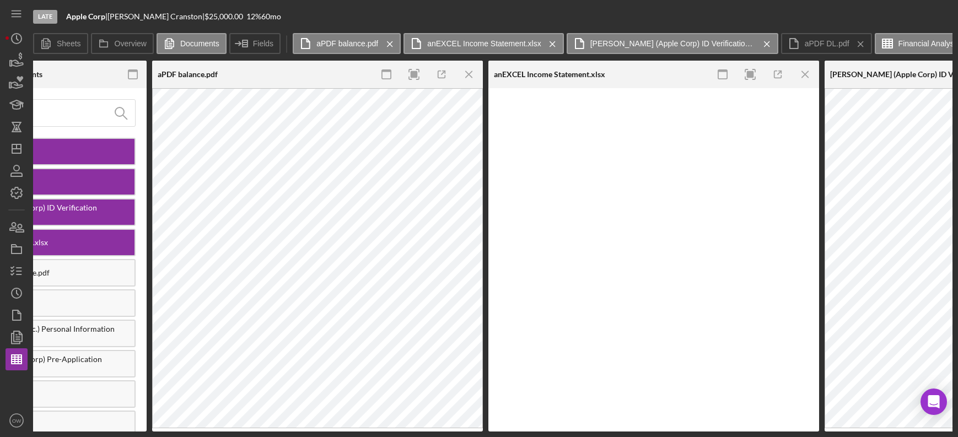
scroll to position [0, 134]
click at [809, 75] on icon "Icon/Menu Close" at bounding box center [805, 74] width 25 height 25
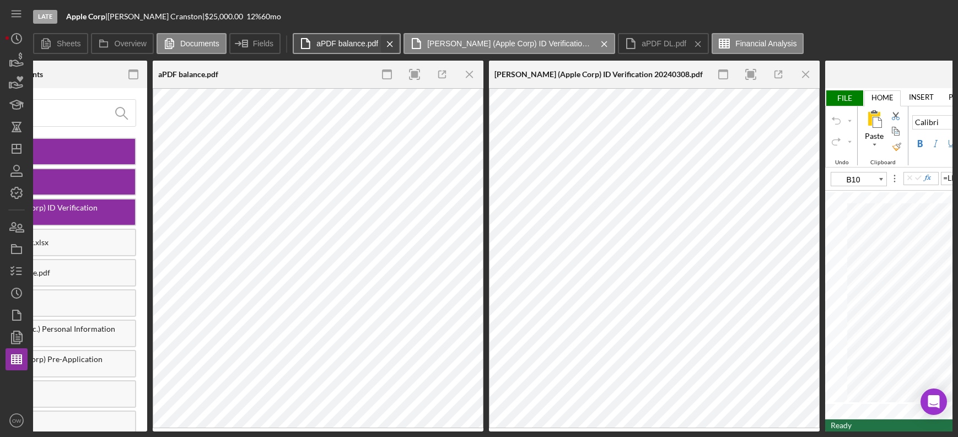
click at [388, 44] on icon "Icon/Menu Close" at bounding box center [389, 44] width 19 height 28
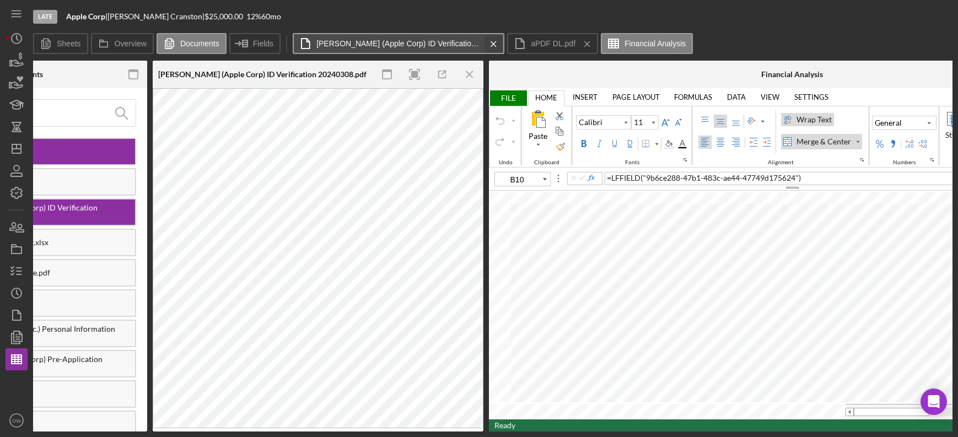
click at [494, 38] on icon "Icon/Menu Close" at bounding box center [493, 44] width 19 height 28
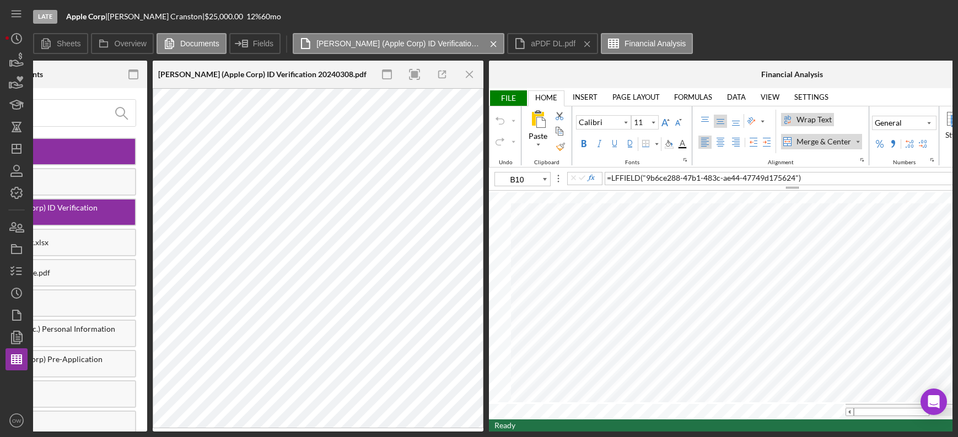
scroll to position [0, 0]
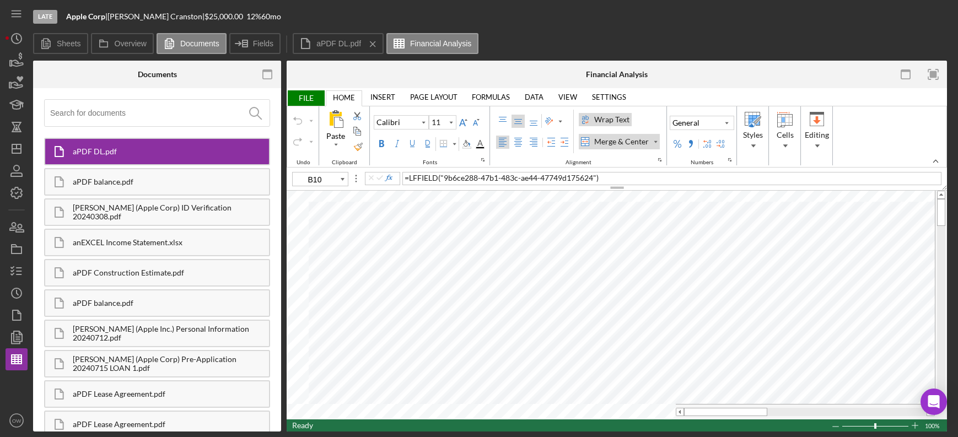
click at [28, 327] on nav "Icon/Menu Icon/Dashboard Dashboard Navigation Divider Mobile Checklist Icon/Ove…" at bounding box center [20, 215] width 28 height 431
click at [21, 338] on polygon "button" at bounding box center [18, 336] width 8 height 10
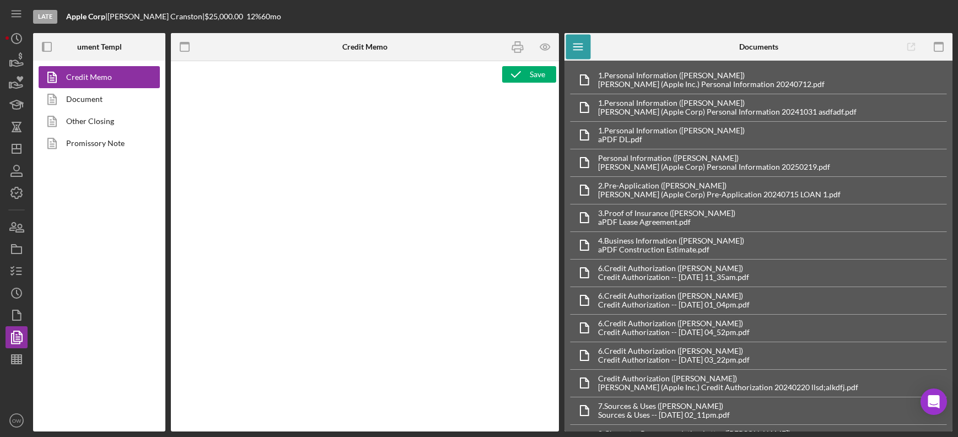
type textarea "<h2><strong><span id="Lender_Title" class="template-field mceNonEditable">Lende…"
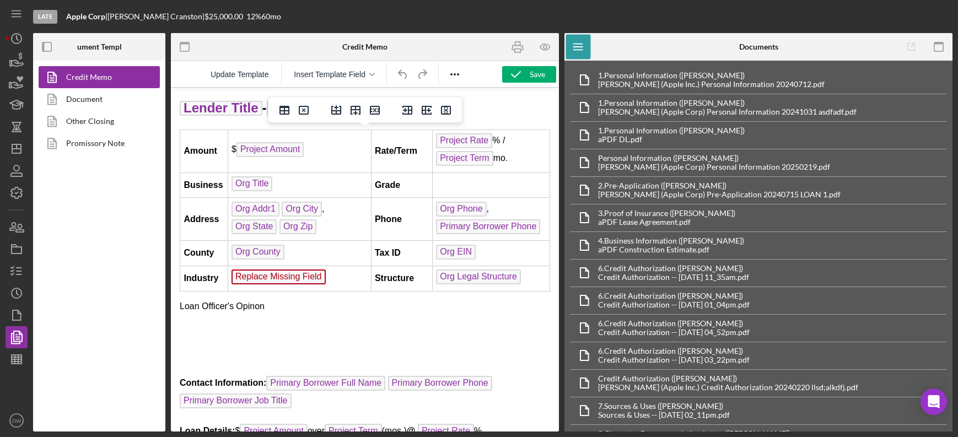
click at [328, 153] on td "$ Project Amount" at bounding box center [299, 150] width 143 height 43
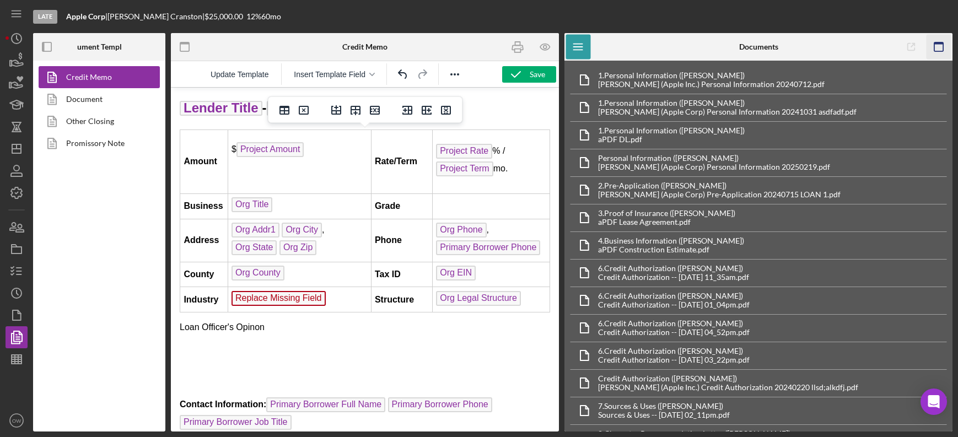
click at [939, 50] on icon "button" at bounding box center [938, 47] width 25 height 25
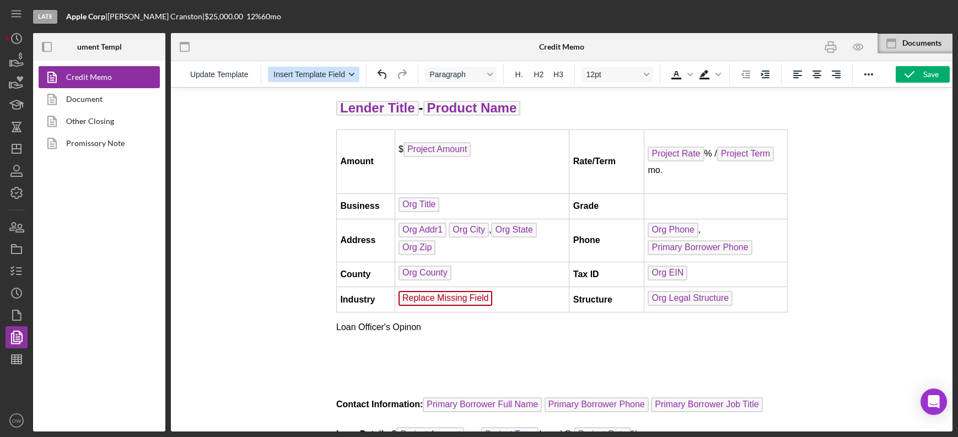
click at [314, 73] on span "Insert Template Field" at bounding box center [309, 74] width 72 height 9
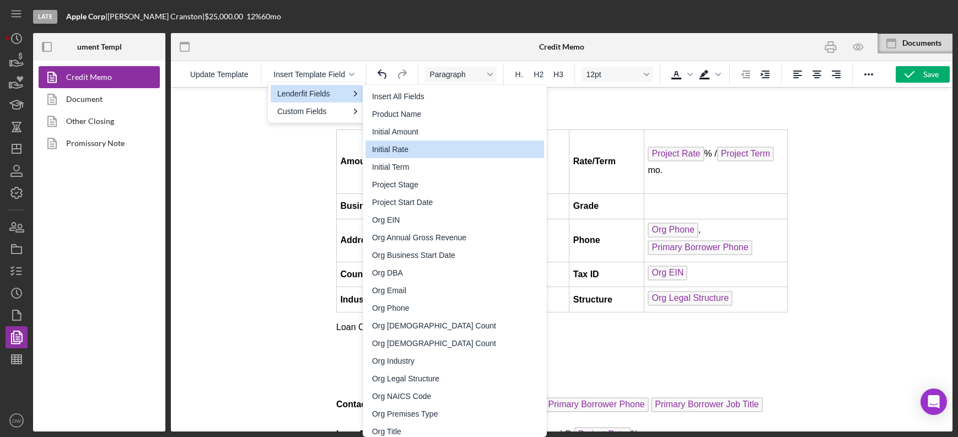
click at [410, 152] on div "Initial Rate" at bounding box center [456, 149] width 168 height 13
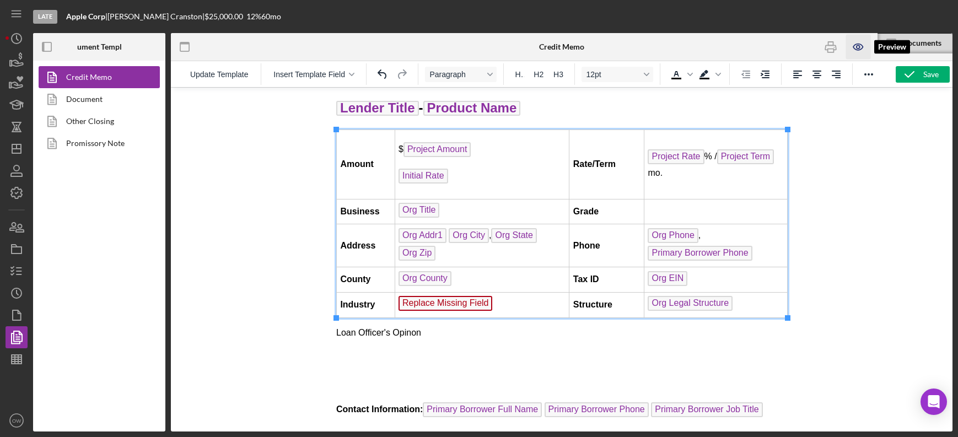
click at [858, 42] on icon "button" at bounding box center [858, 47] width 25 height 25
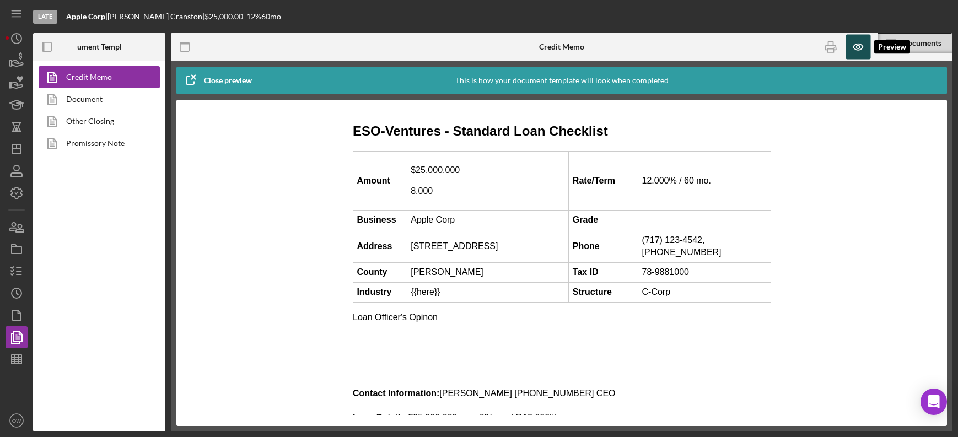
click at [860, 43] on icon "button" at bounding box center [858, 47] width 25 height 25
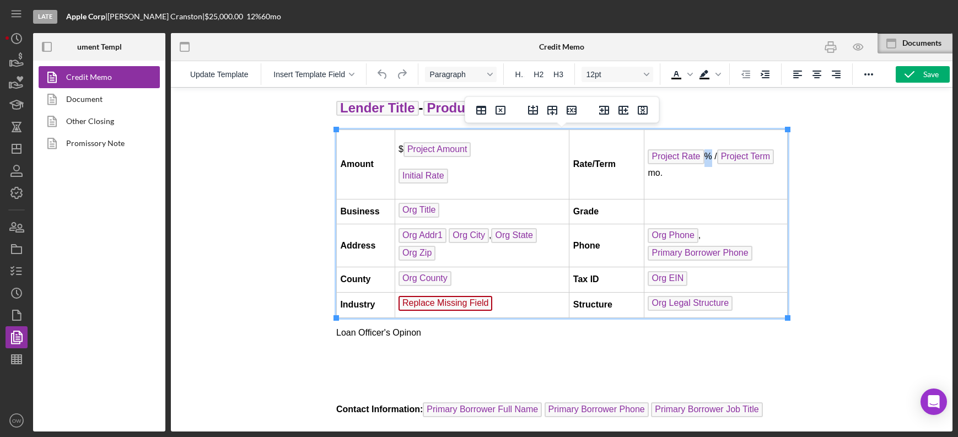
click at [709, 155] on td "Project Rate % / Project Term mo." at bounding box center [715, 163] width 143 height 69
click at [722, 192] on td "Project Rate % / Project Term mo." at bounding box center [715, 163] width 143 height 69
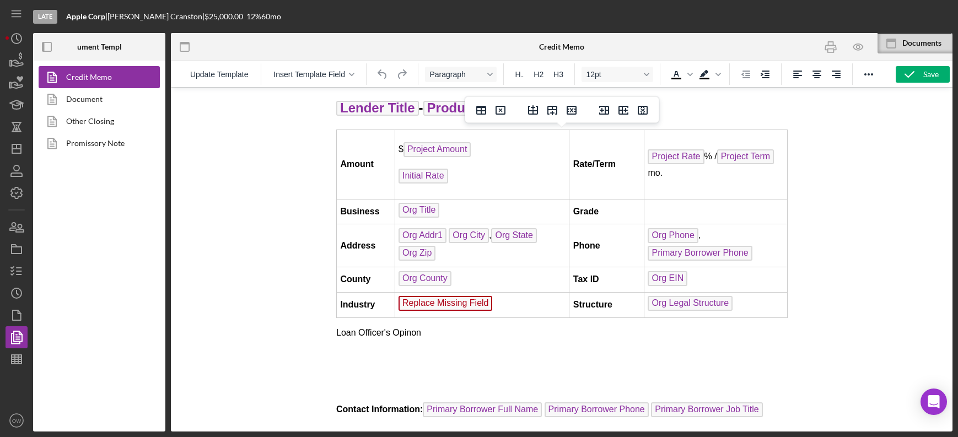
click at [850, 172] on div at bounding box center [561, 259] width 781 height 344
click at [513, 170] on p "Initial Rate" at bounding box center [481, 178] width 167 height 18
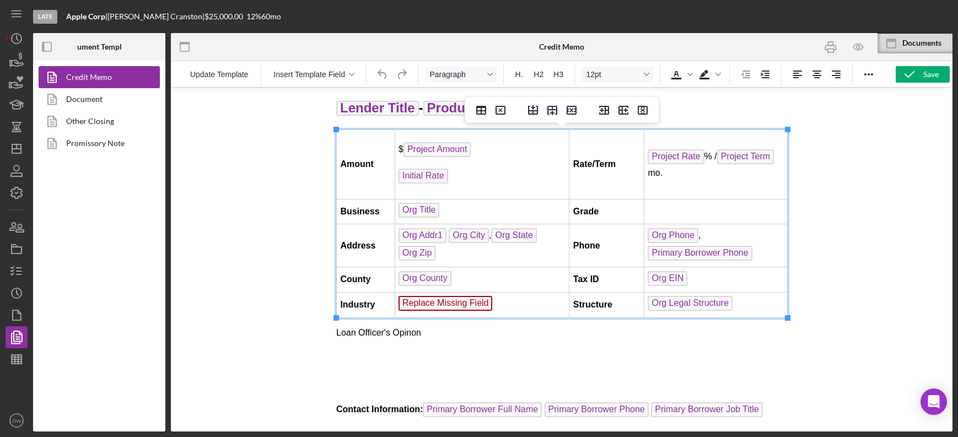
click at [477, 148] on p "$ Project Amount ﻿" at bounding box center [481, 151] width 167 height 18
click at [708, 156] on td "Project Rate % / Project Term mo." at bounding box center [715, 163] width 143 height 69
click at [687, 168] on td "Project Rate % / Project Term mo." at bounding box center [715, 163] width 143 height 69
click at [294, 78] on span "Insert Template Field" at bounding box center [309, 74] width 72 height 9
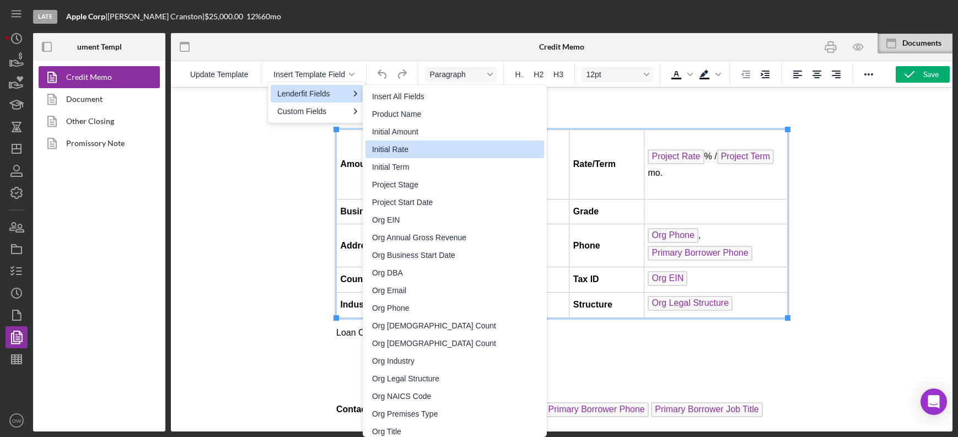
click at [426, 149] on div "Initial Rate" at bounding box center [456, 149] width 168 height 13
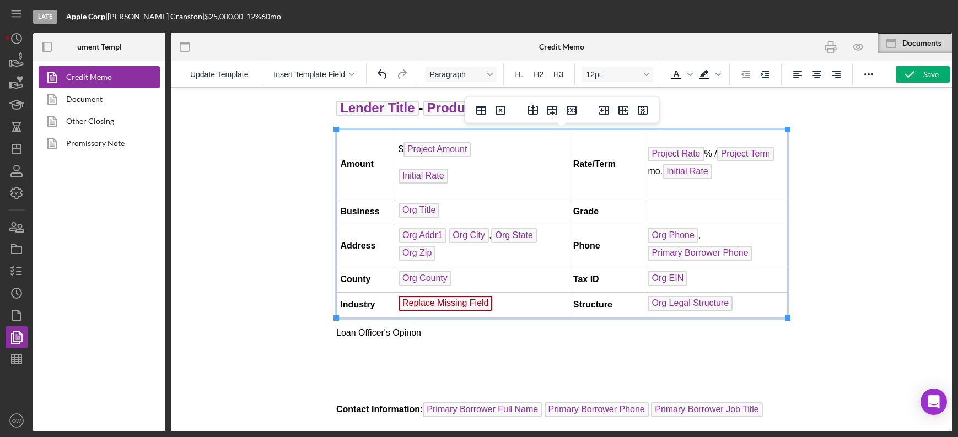
click at [705, 153] on td "Project Rate % / Project Term mo. Initial Rate ﻿" at bounding box center [715, 163] width 143 height 69
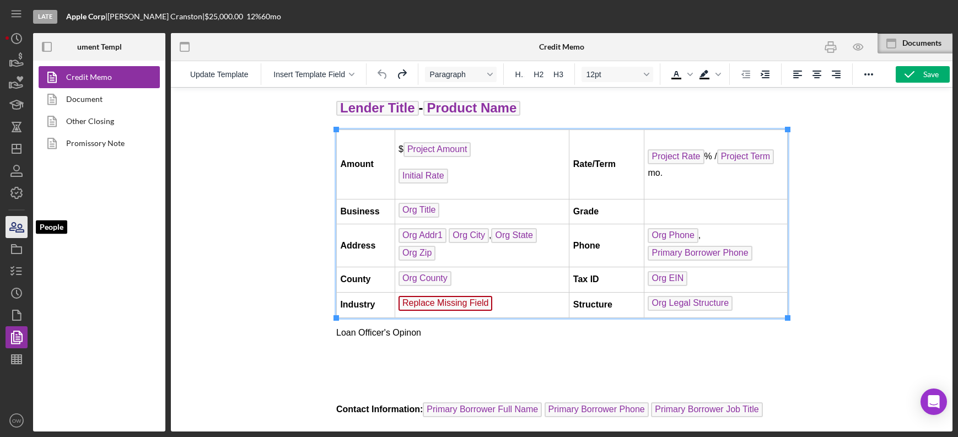
click at [21, 233] on icon "button" at bounding box center [17, 227] width 28 height 28
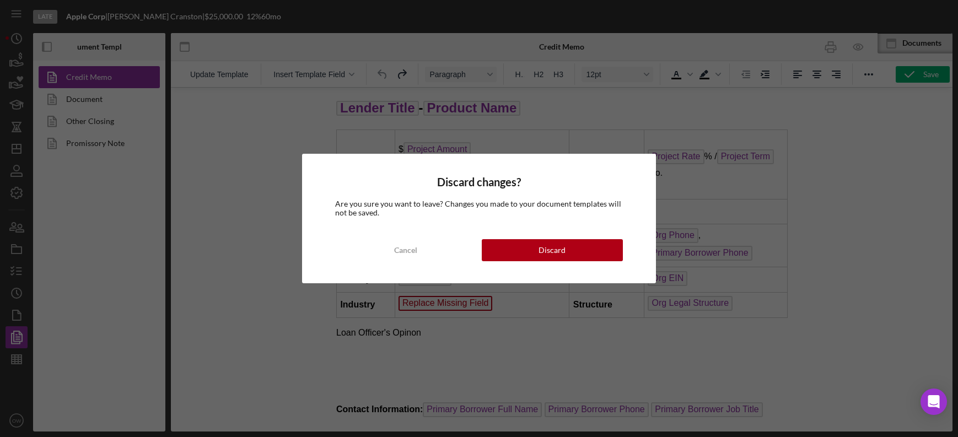
click at [1, 42] on div "Discard changes? Are you sure you want to leave? Changes you made to your docum…" at bounding box center [479, 218] width 958 height 437
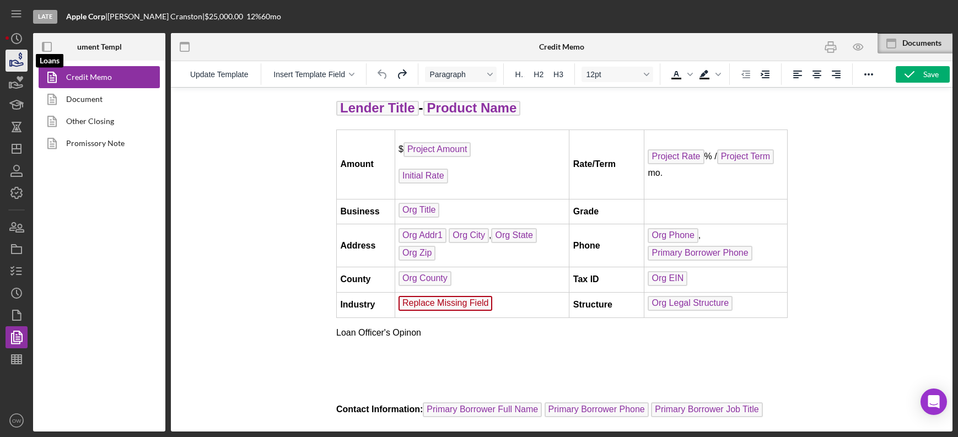
click at [18, 53] on icon "button" at bounding box center [17, 61] width 28 height 28
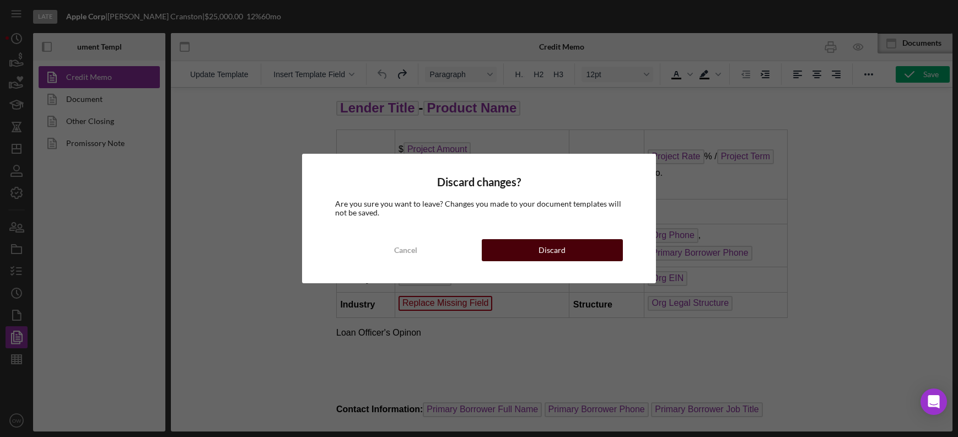
click at [547, 247] on div "Discard" at bounding box center [551, 250] width 27 height 22
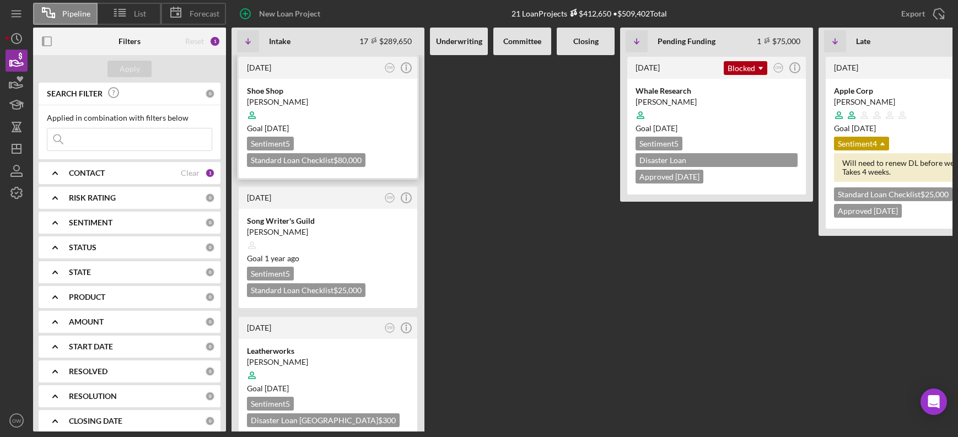
click at [360, 114] on div at bounding box center [328, 115] width 162 height 21
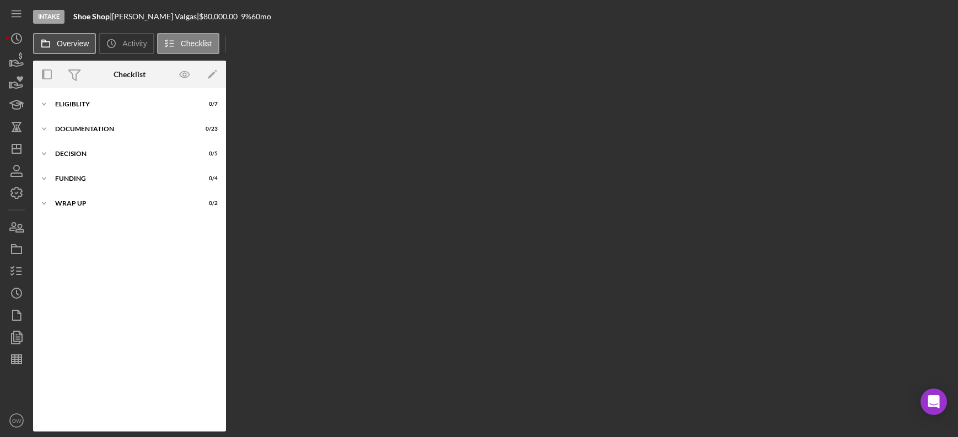
click at [66, 51] on button "Overview" at bounding box center [64, 43] width 63 height 21
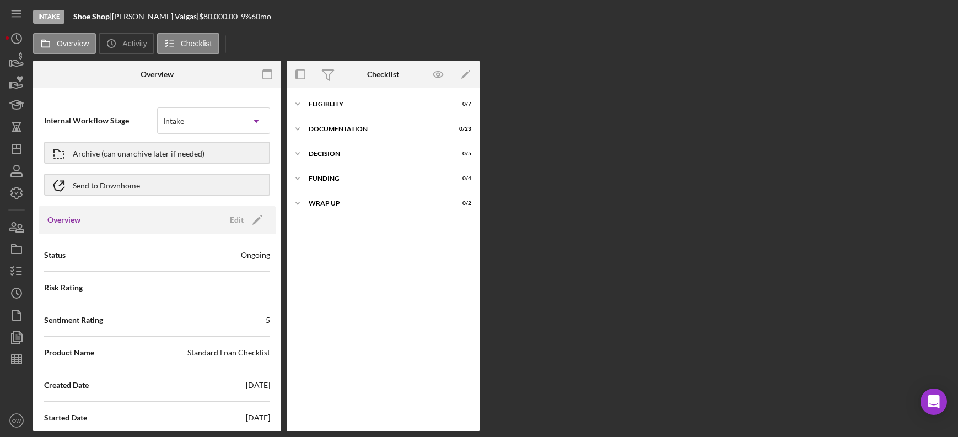
click at [236, 204] on div "Internal Workflow Stage Intake Icon/Dropdown Arrow Archive (can unarchive later…" at bounding box center [157, 152] width 237 height 107
click at [236, 215] on div "Edit" at bounding box center [237, 220] width 14 height 17
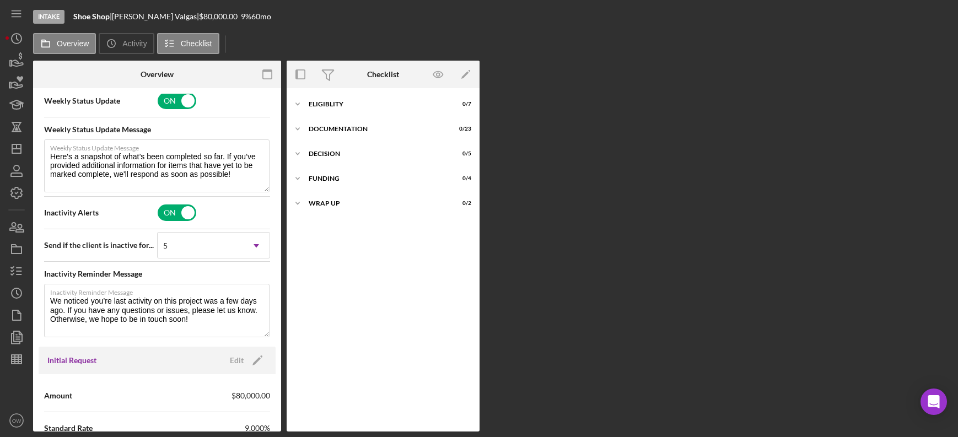
scroll to position [450, 0]
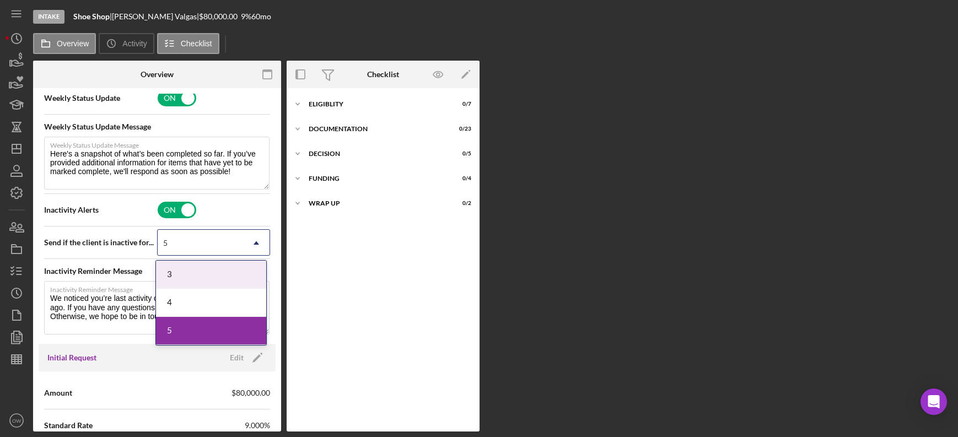
click at [217, 249] on div "5" at bounding box center [200, 242] width 85 height 25
click at [246, 204] on div "ON" at bounding box center [214, 209] width 114 height 23
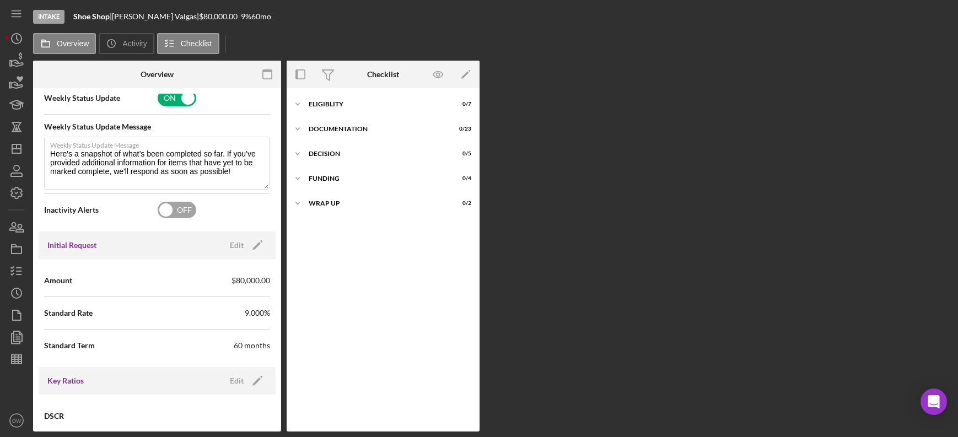
click at [179, 210] on input "checkbox" at bounding box center [177, 210] width 39 height 17
checkbox input "true"
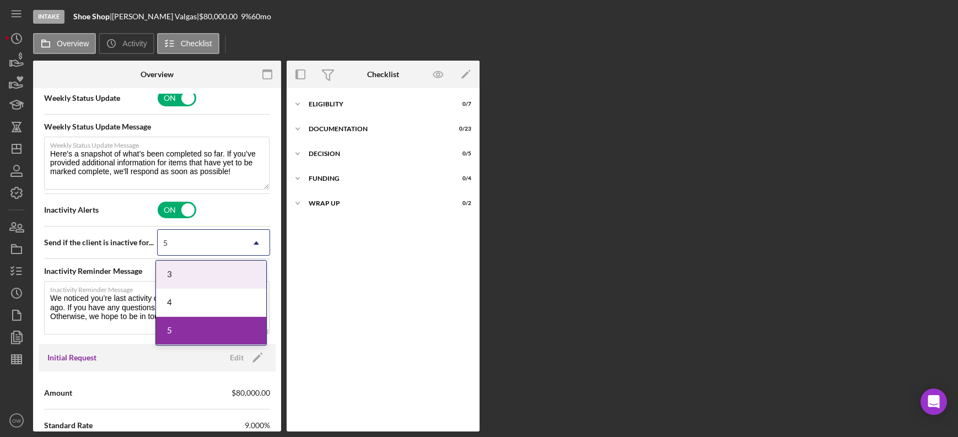
click at [229, 251] on div "5" at bounding box center [200, 242] width 85 height 25
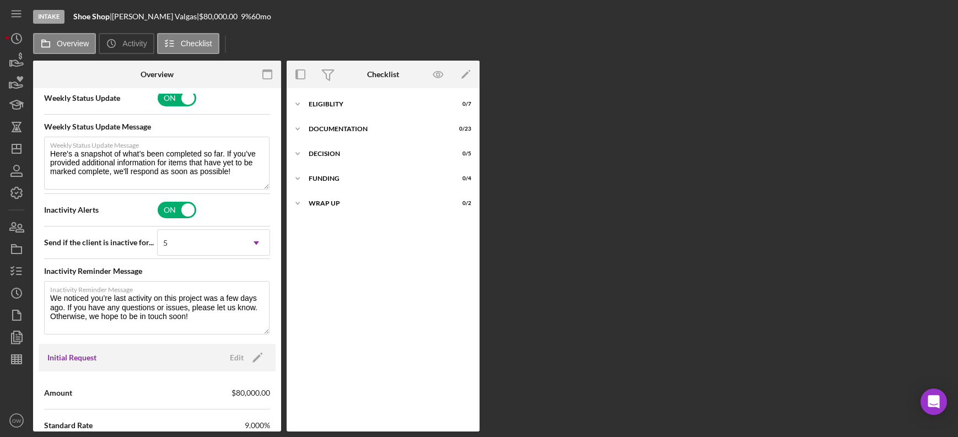
click at [558, 245] on div "Overview Internal Workflow Stage Intake Icon/Dropdown Arrow Archive (can unarch…" at bounding box center [492, 246] width 919 height 371
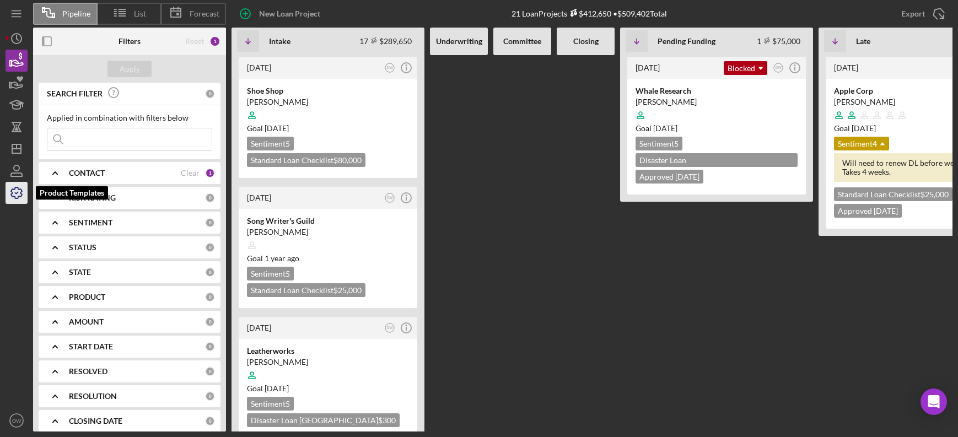
click at [13, 187] on icon "button" at bounding box center [17, 193] width 28 height 28
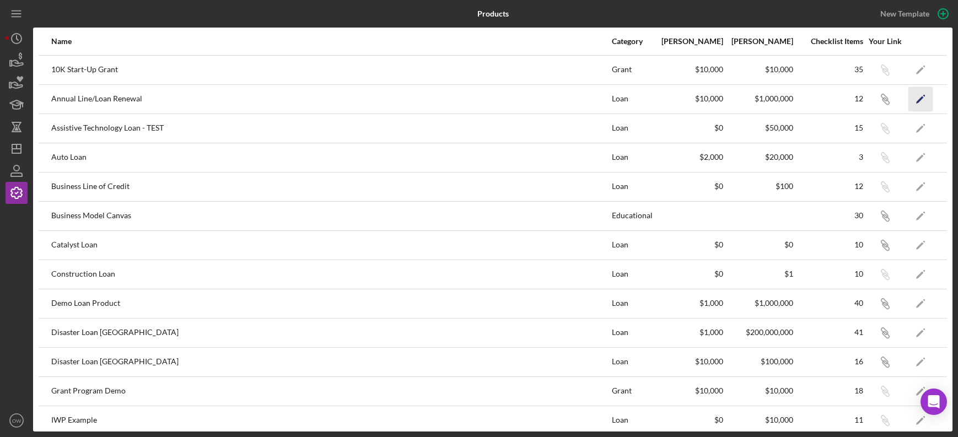
click at [924, 99] on icon "Icon/Edit" at bounding box center [920, 99] width 25 height 25
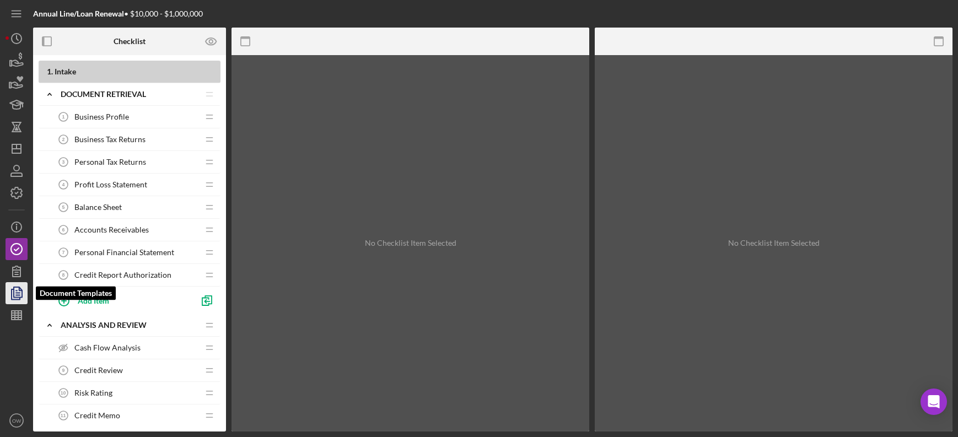
click at [14, 293] on icon "button" at bounding box center [17, 293] width 28 height 28
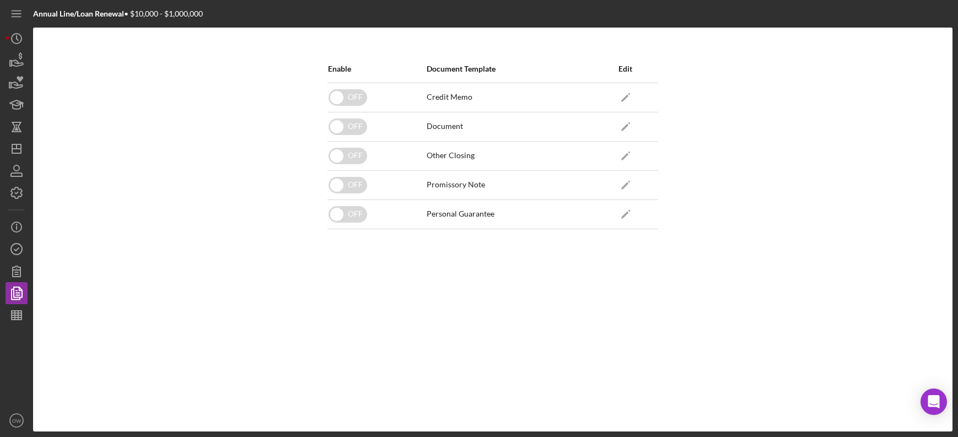
click at [137, 116] on div "Enable Document Template Edit OFF Credit Memo Icon/Edit OFF Document Icon/Edit …" at bounding box center [492, 230] width 919 height 404
click at [17, 58] on icon "button" at bounding box center [17, 61] width 28 height 28
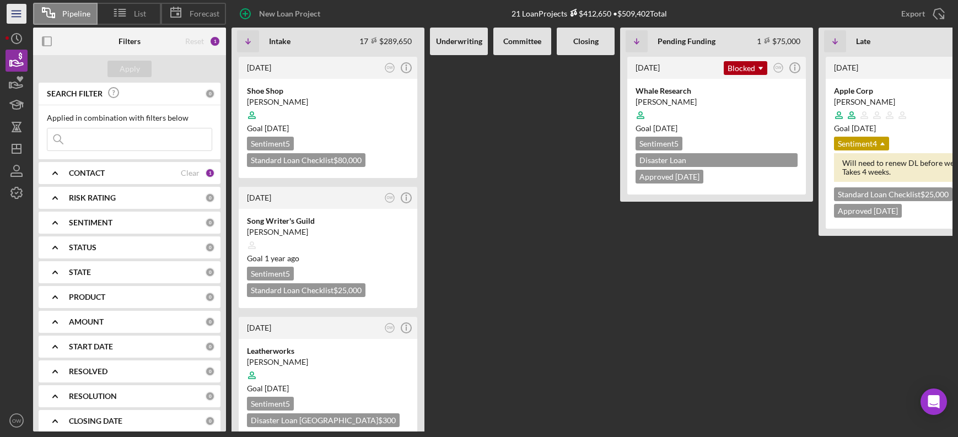
click at [23, 12] on icon "Icon/Menu" at bounding box center [16, 14] width 25 height 25
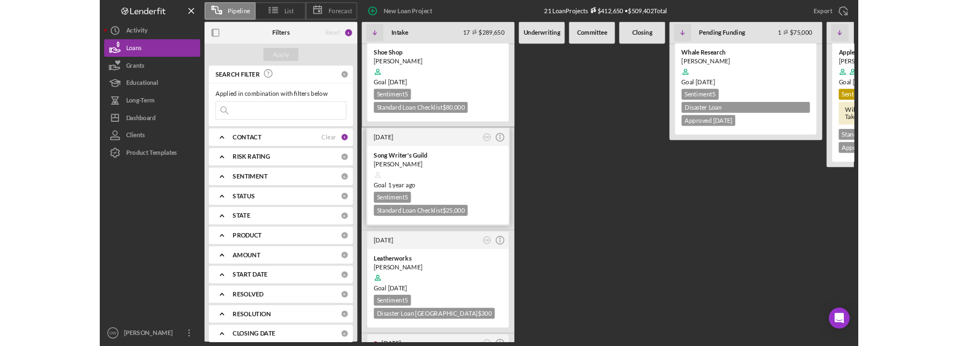
scroll to position [4, 0]
